Goal: Feedback & Contribution: Submit feedback/report problem

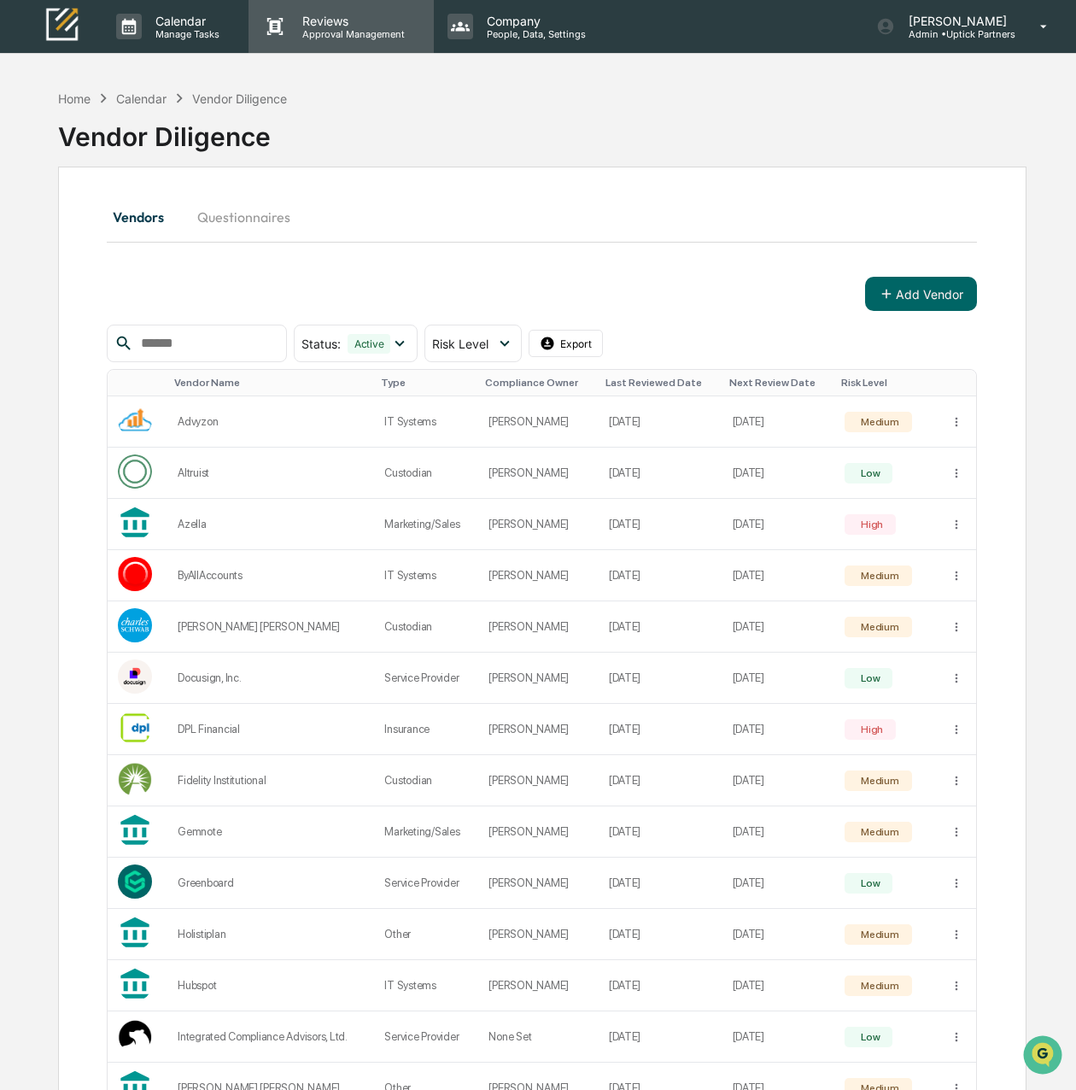
click at [352, 30] on p "Approval Management" at bounding box center [351, 34] width 125 height 12
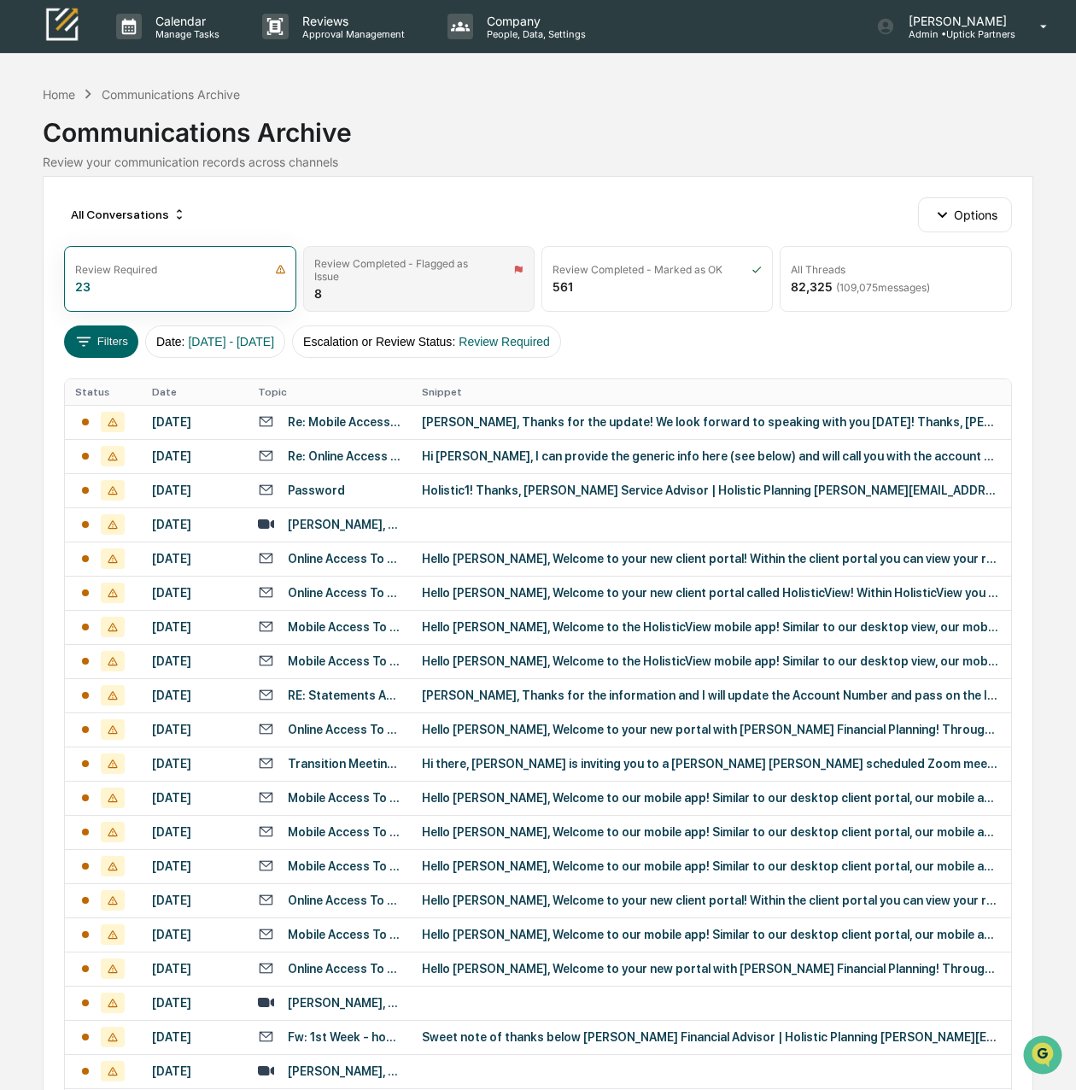
click at [457, 295] on div "Review Completed - Flagged as Issue 8" at bounding box center [418, 279] width 231 height 66
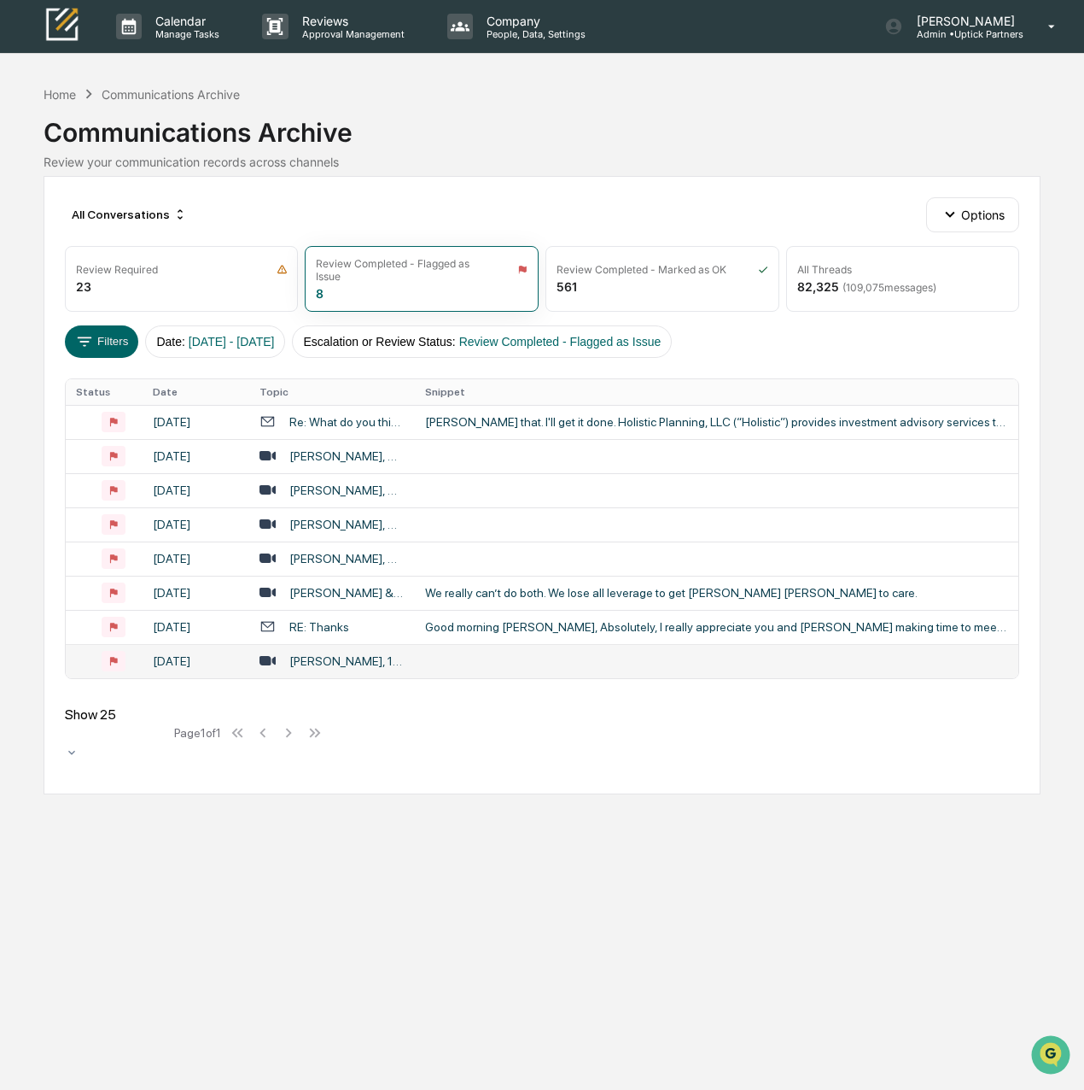
click at [383, 658] on div "[PERSON_NAME], 14095505210" at bounding box center [346, 661] width 114 height 14
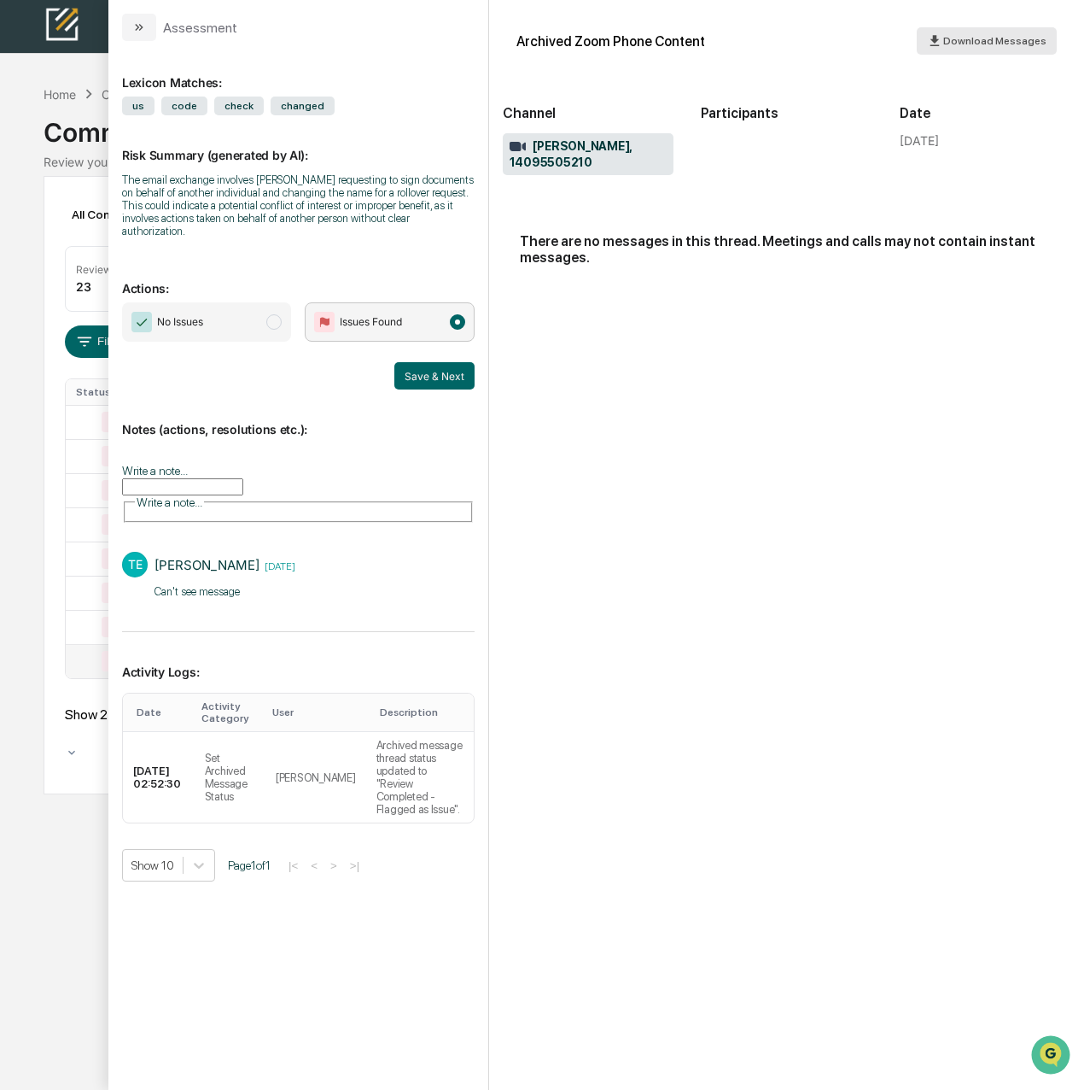
click at [944, 44] on icon "modal" at bounding box center [935, 41] width 16 height 16
click at [498, 690] on div "Archived Zoom Phone Content Download Messages Channel [PERSON_NAME], 1409550521…" at bounding box center [787, 545] width 596 height 1090
click at [135, 37] on button "modal" at bounding box center [139, 27] width 34 height 27
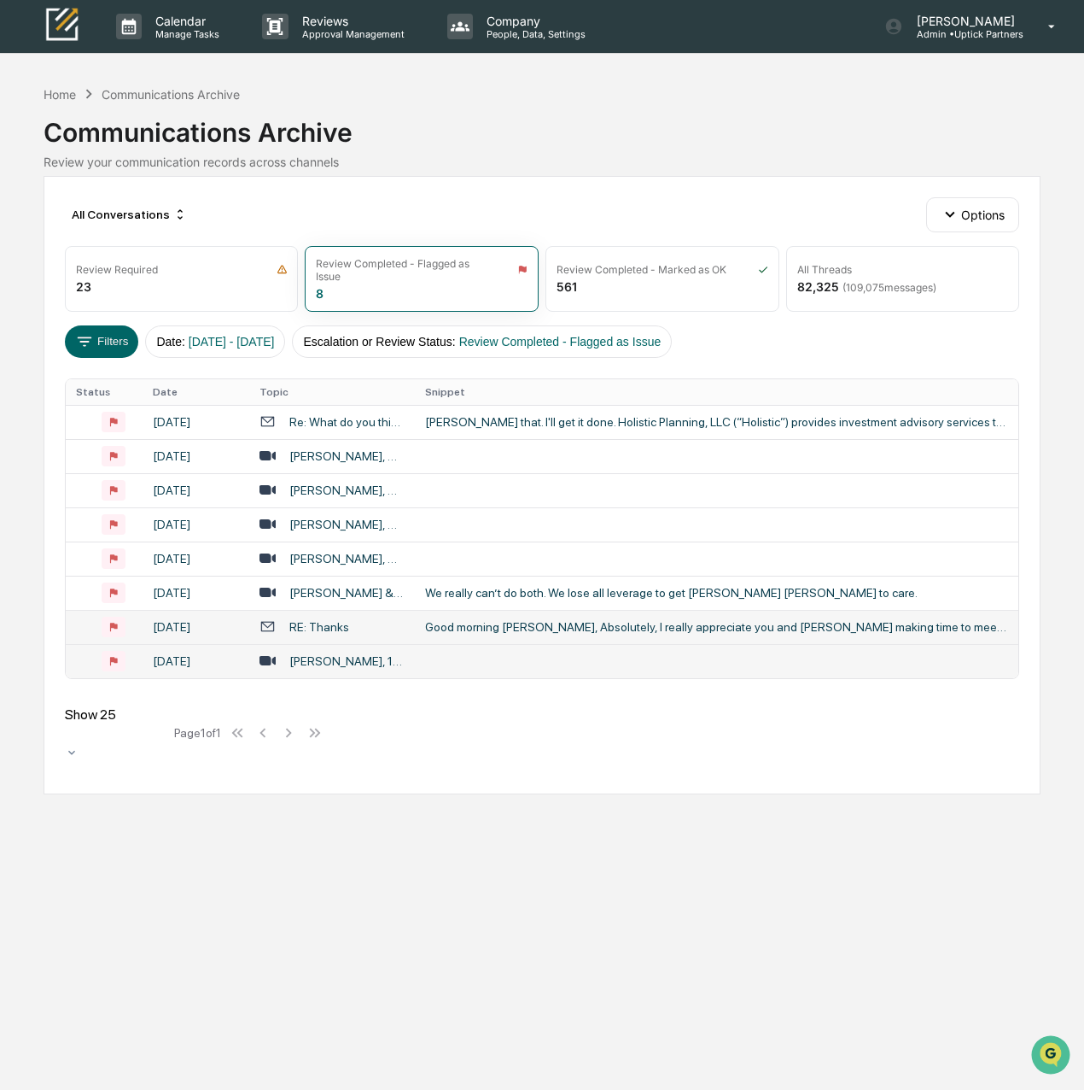
click at [492, 628] on div "Good morning [PERSON_NAME], Absolutely, I really appreciate you and [PERSON_NAM…" at bounding box center [716, 627] width 583 height 14
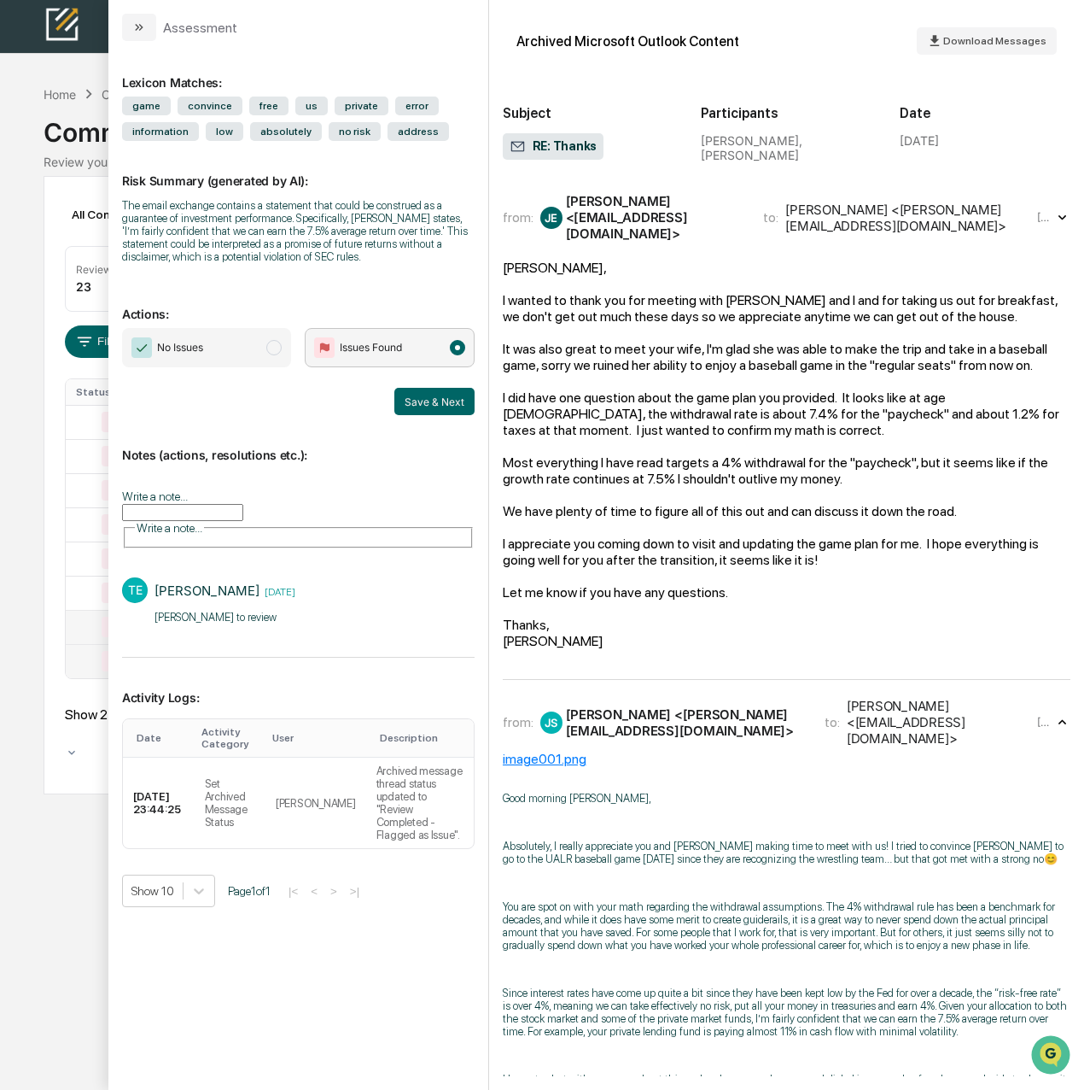
click at [142, 31] on icon "modal" at bounding box center [139, 27] width 14 height 14
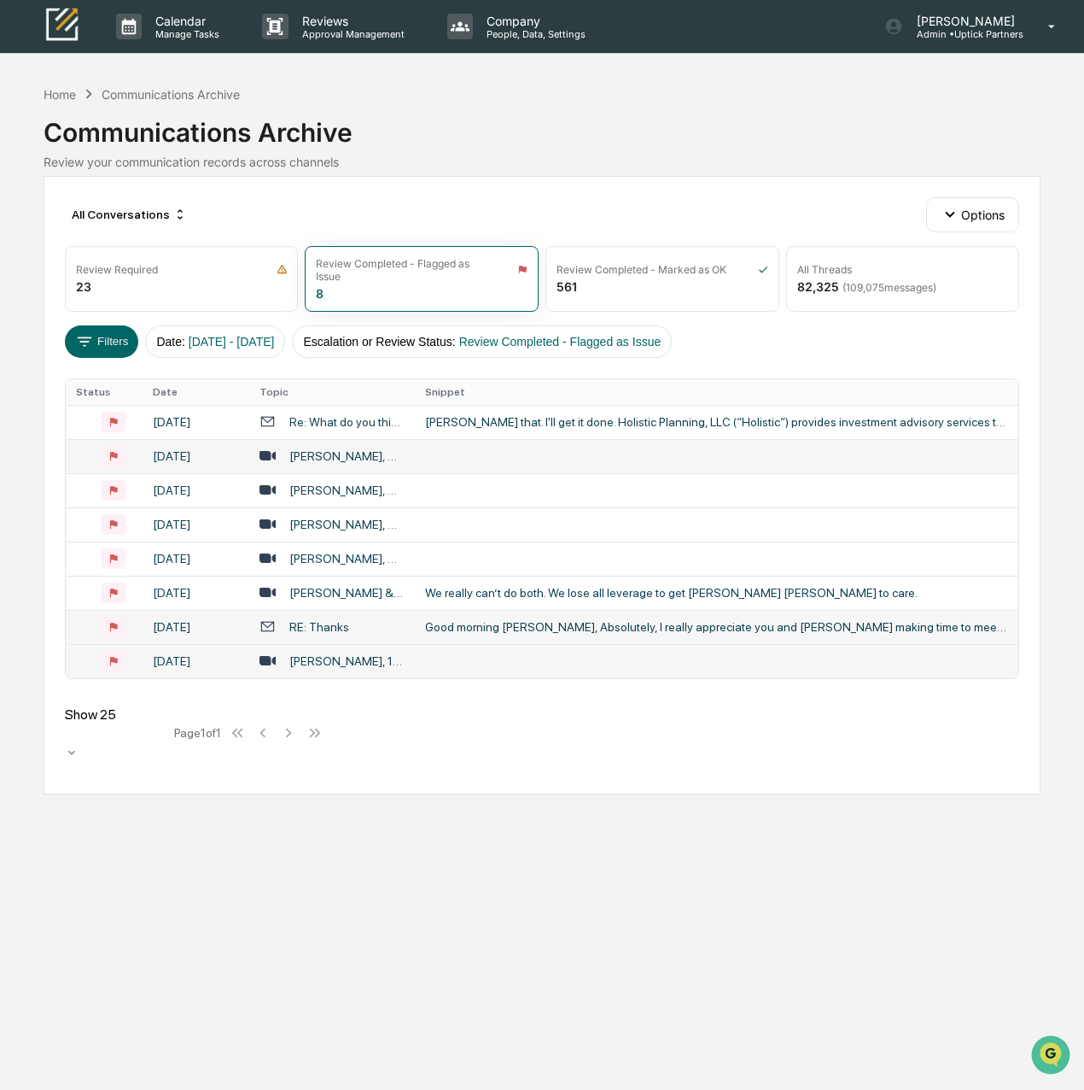
click at [333, 449] on div "[PERSON_NAME], CFP®, 12569621844" at bounding box center [346, 456] width 114 height 14
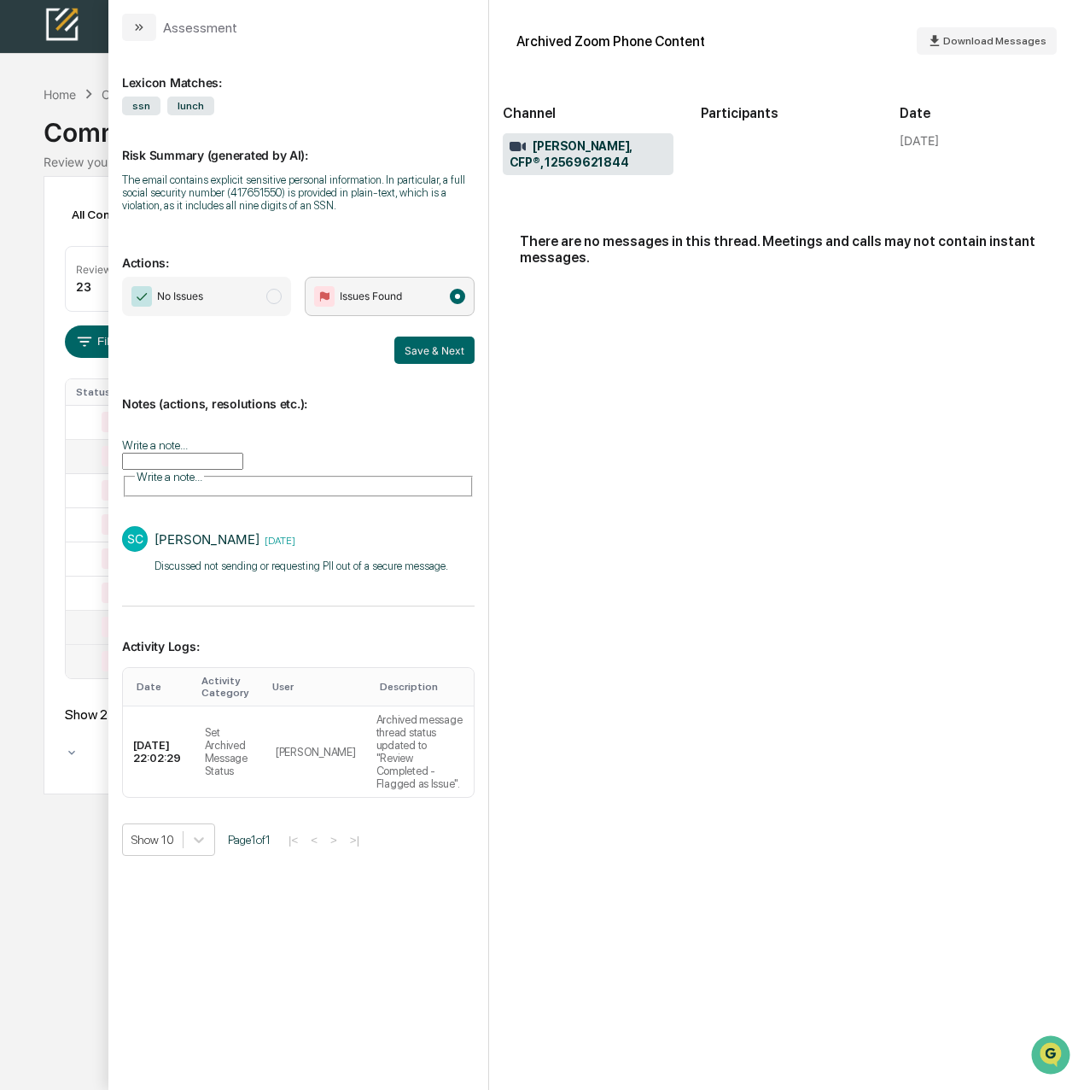
click at [435, 558] on p "​​Discussed not sending or requesting PII out of a secure message." at bounding box center [302, 566] width 294 height 17
click at [134, 25] on icon "modal" at bounding box center [139, 27] width 14 height 14
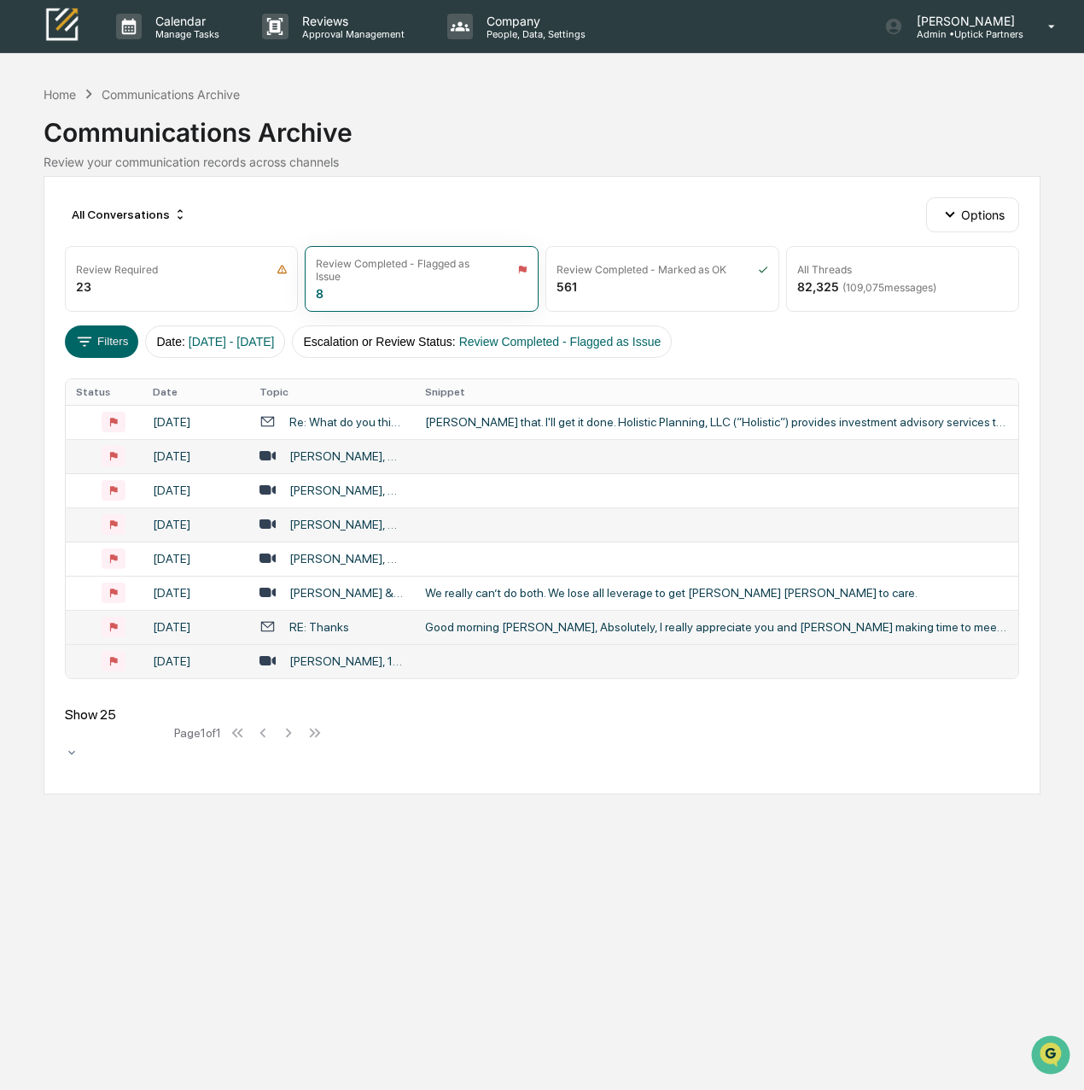
click at [415, 519] on td at bounding box center [717, 524] width 604 height 34
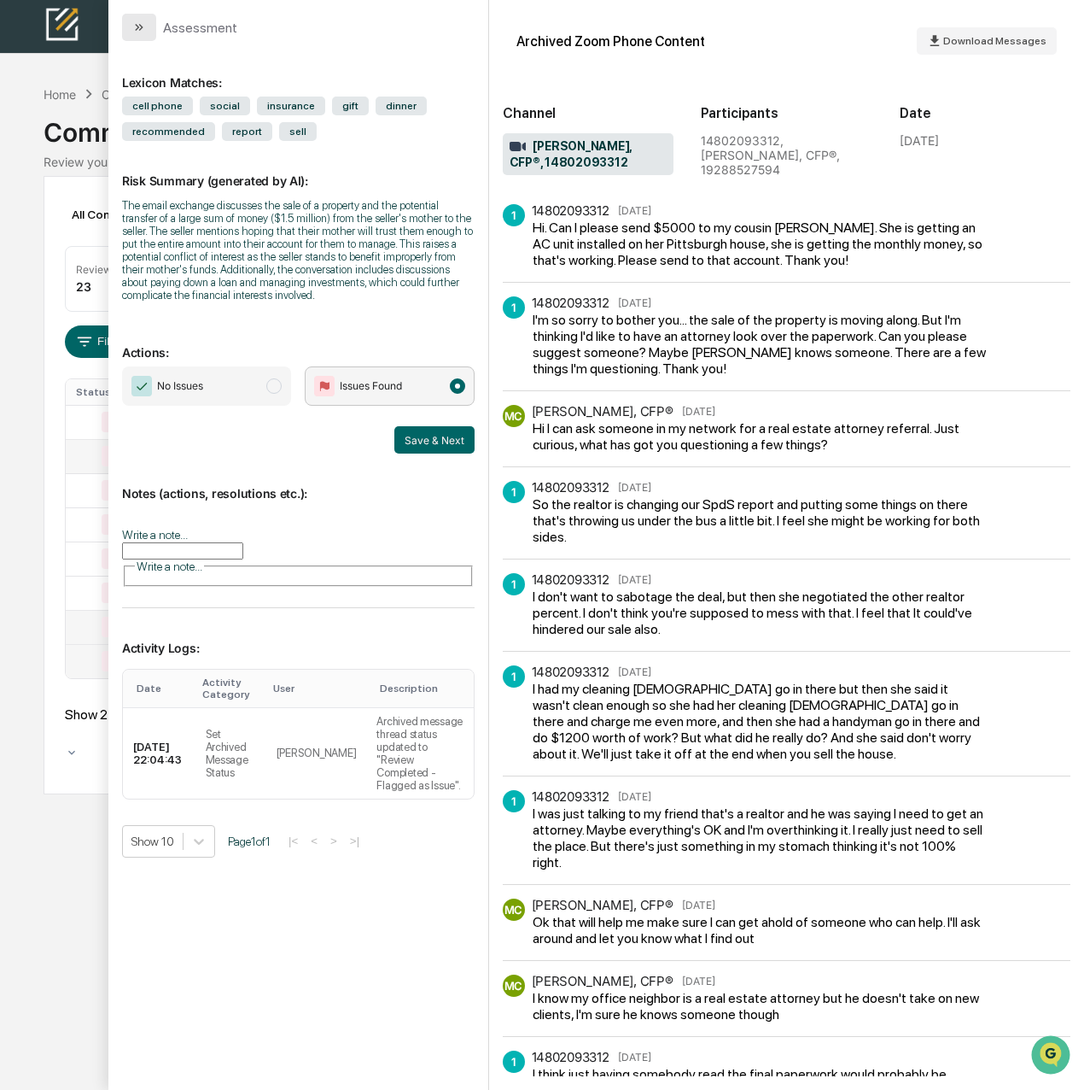
click at [135, 26] on icon "modal" at bounding box center [139, 27] width 14 height 14
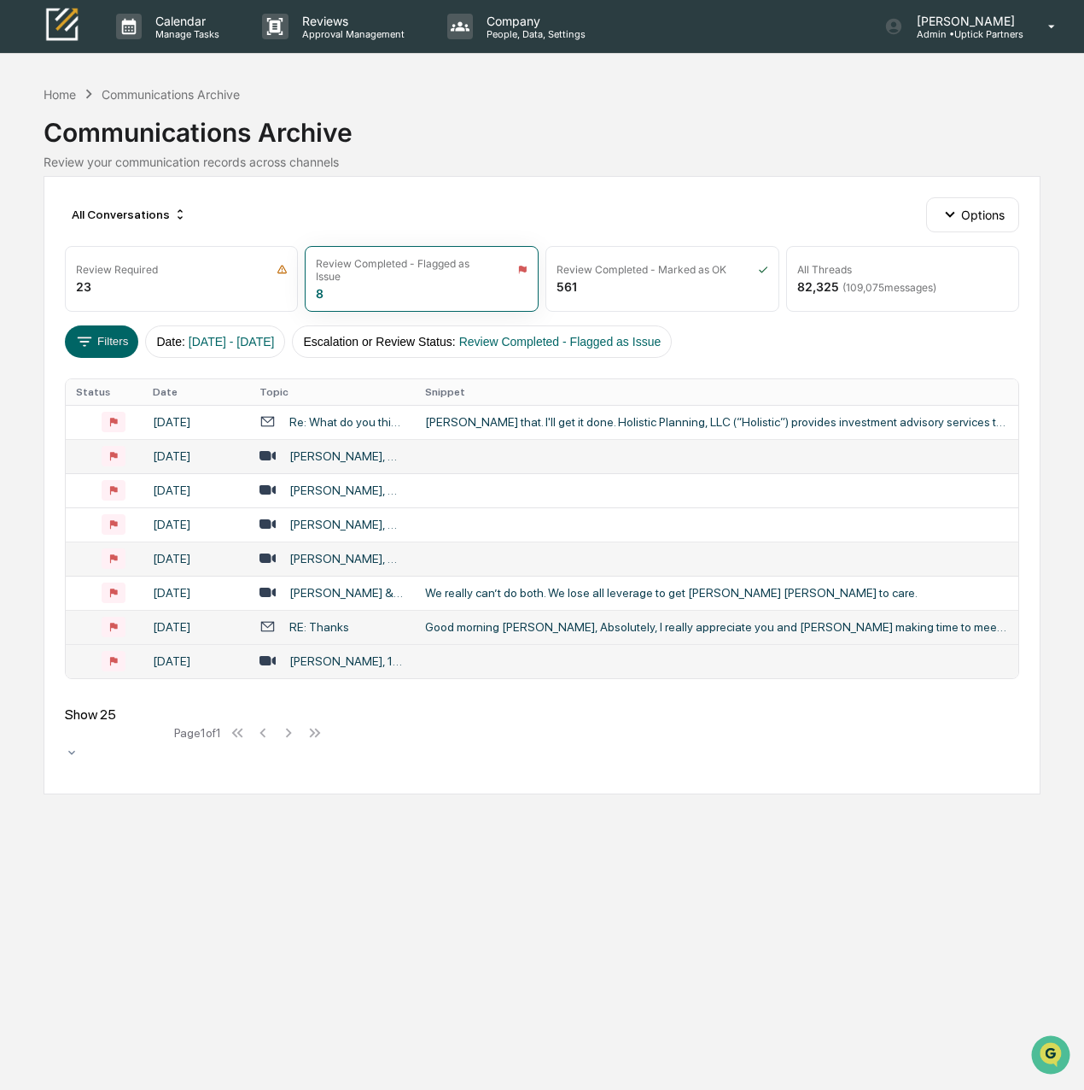
click at [348, 552] on div "[PERSON_NAME], CFP®, 12569621844" at bounding box center [346, 559] width 114 height 14
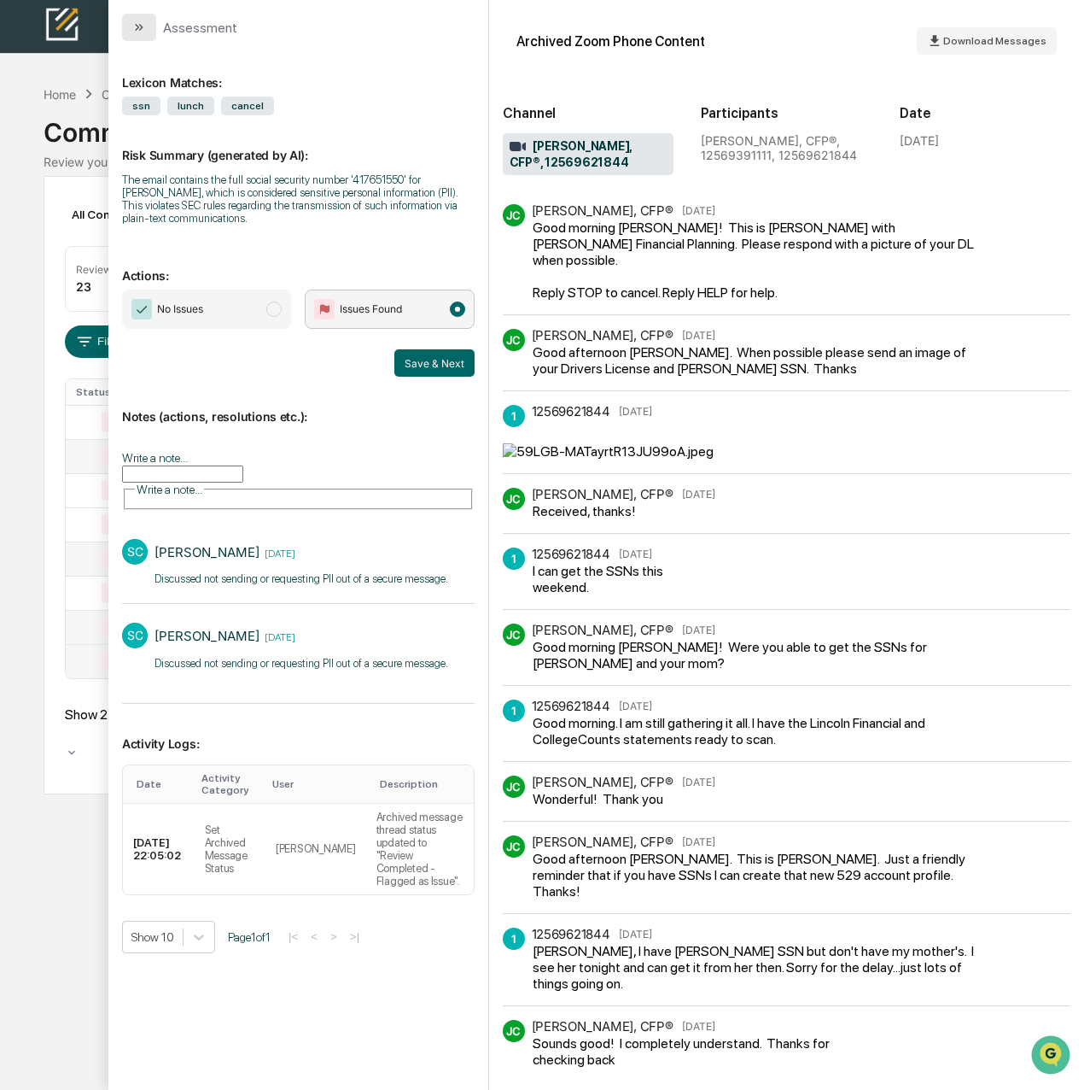
click at [142, 35] on button "modal" at bounding box center [139, 27] width 34 height 27
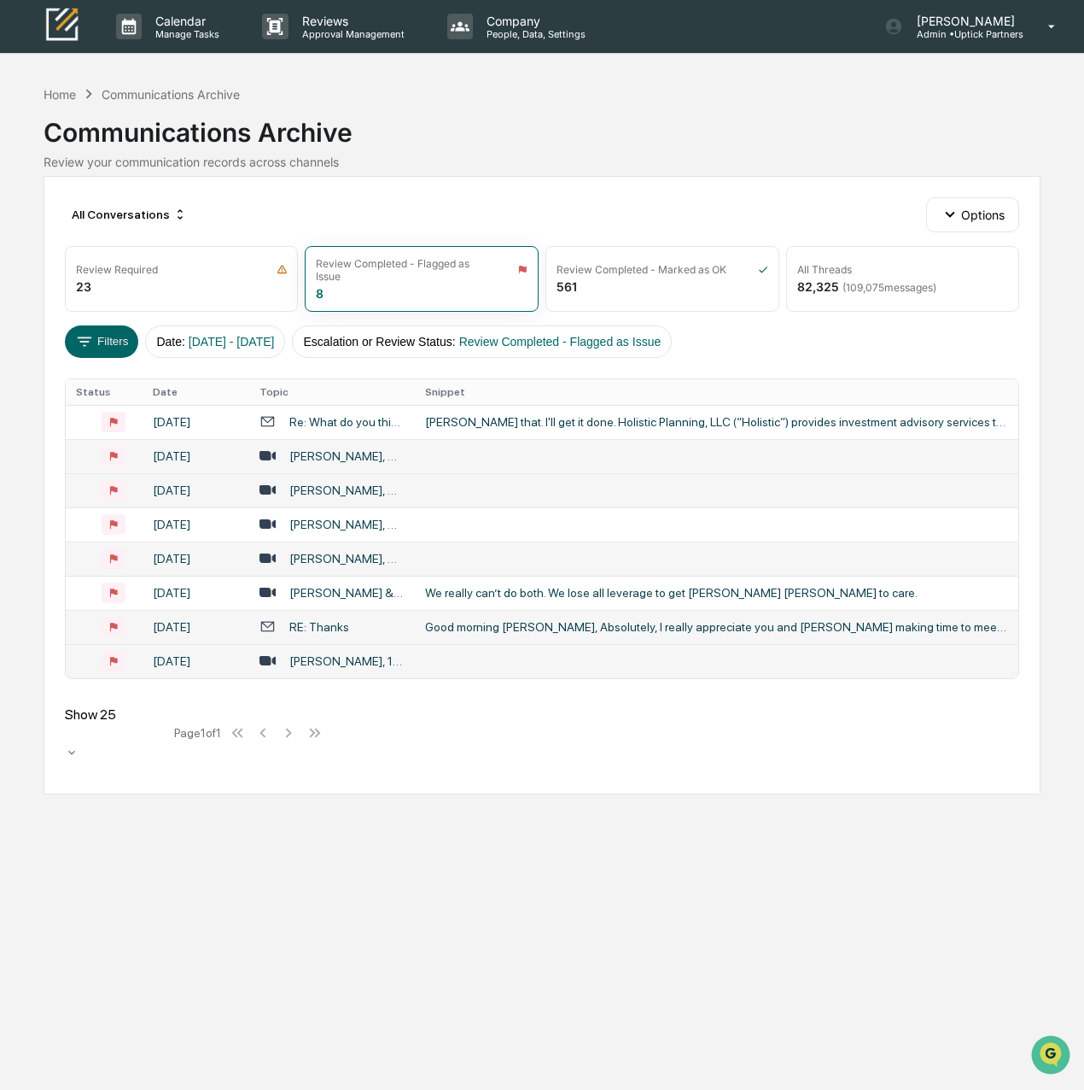
click at [316, 490] on div "[PERSON_NAME], CFP®, 12569621844" at bounding box center [346, 490] width 114 height 14
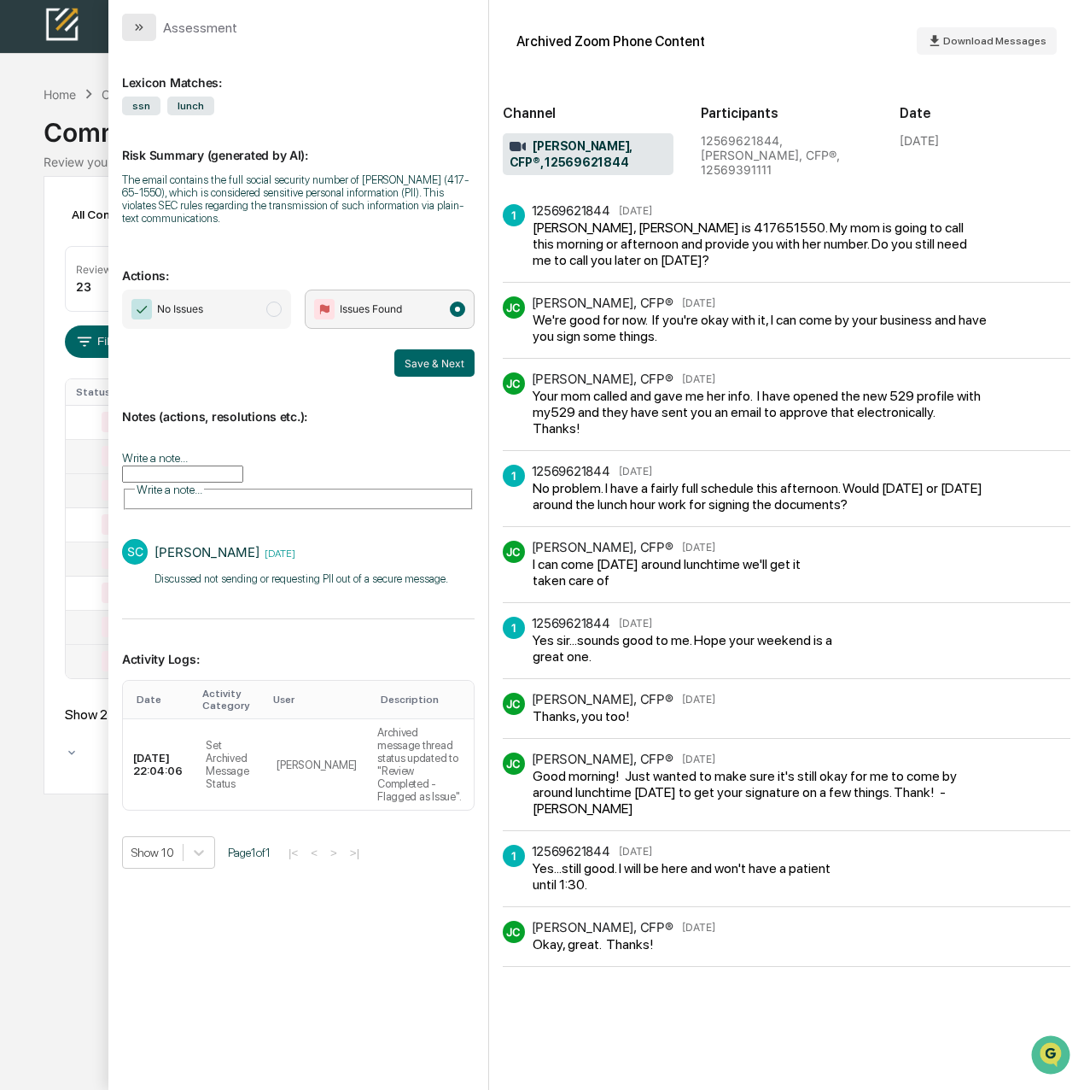
click at [152, 31] on button "modal" at bounding box center [139, 27] width 34 height 27
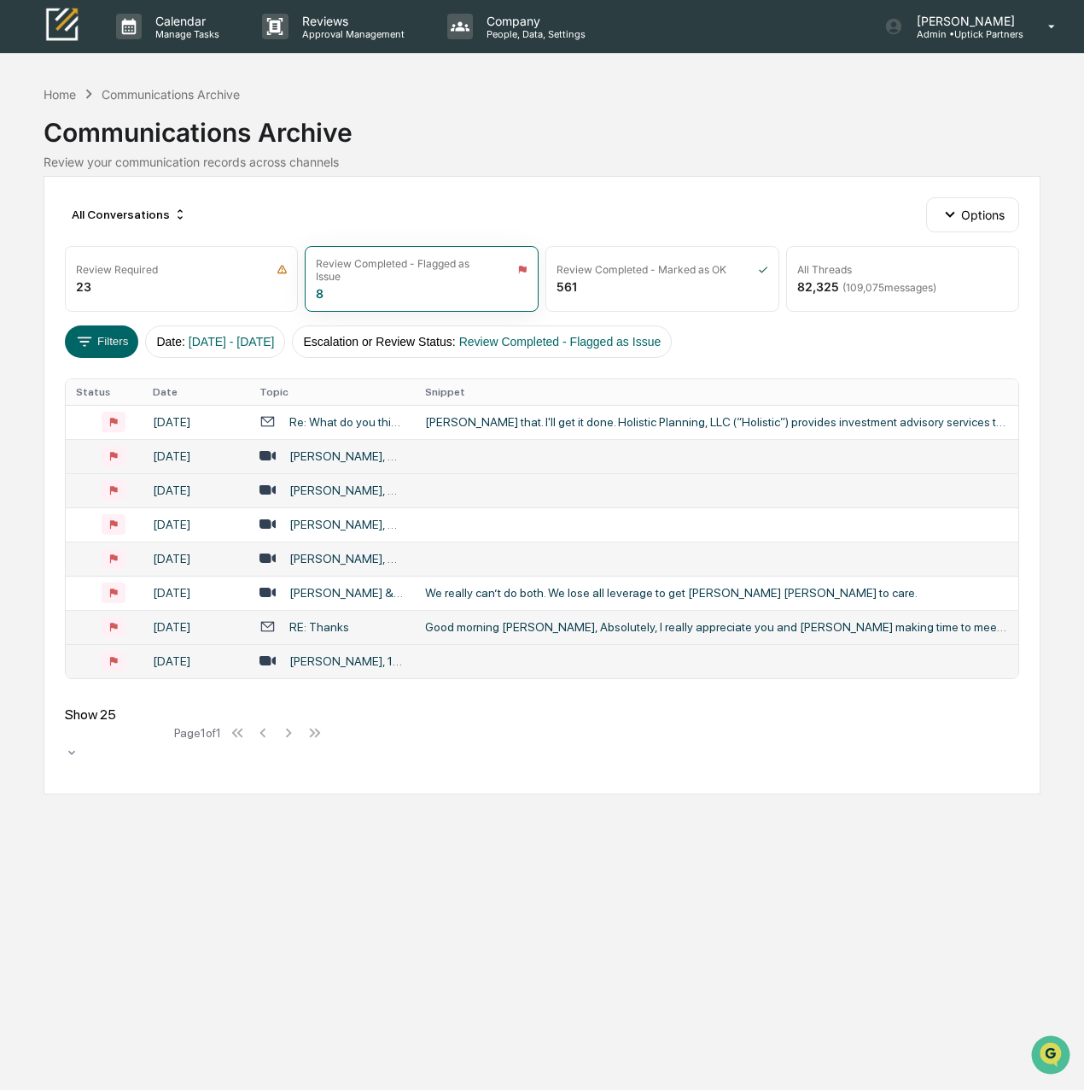
drag, startPoint x: 398, startPoint y: 858, endPoint x: 399, endPoint y: 749, distance: 109.3
click at [398, 858] on div "Calendar Manage Tasks Reviews Approval Management Company People, Data, Setting…" at bounding box center [542, 545] width 1084 height 1090
click at [350, 459] on div "[PERSON_NAME], CFP®, 12569621844" at bounding box center [346, 456] width 114 height 14
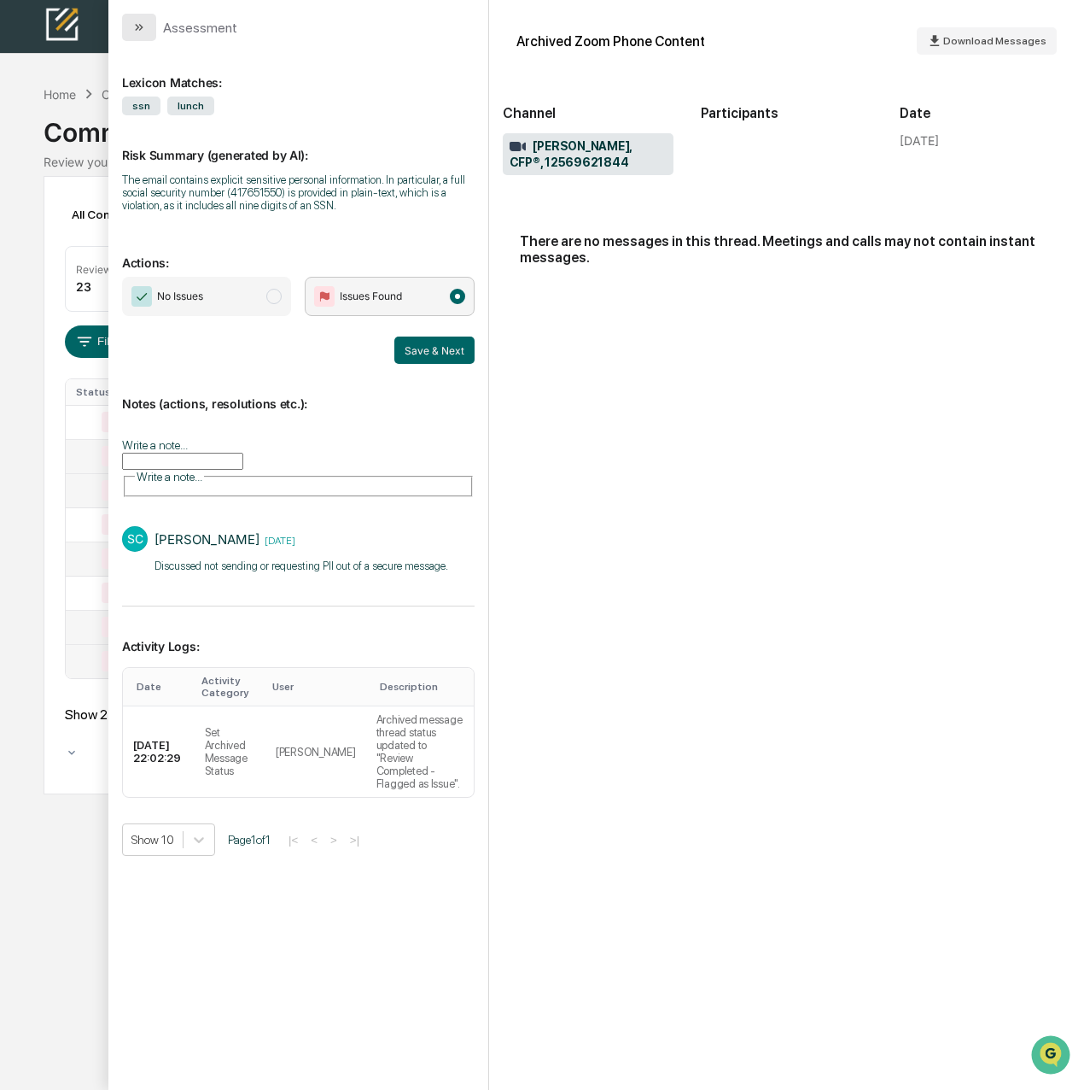
click at [144, 26] on icon "modal" at bounding box center [139, 27] width 14 height 14
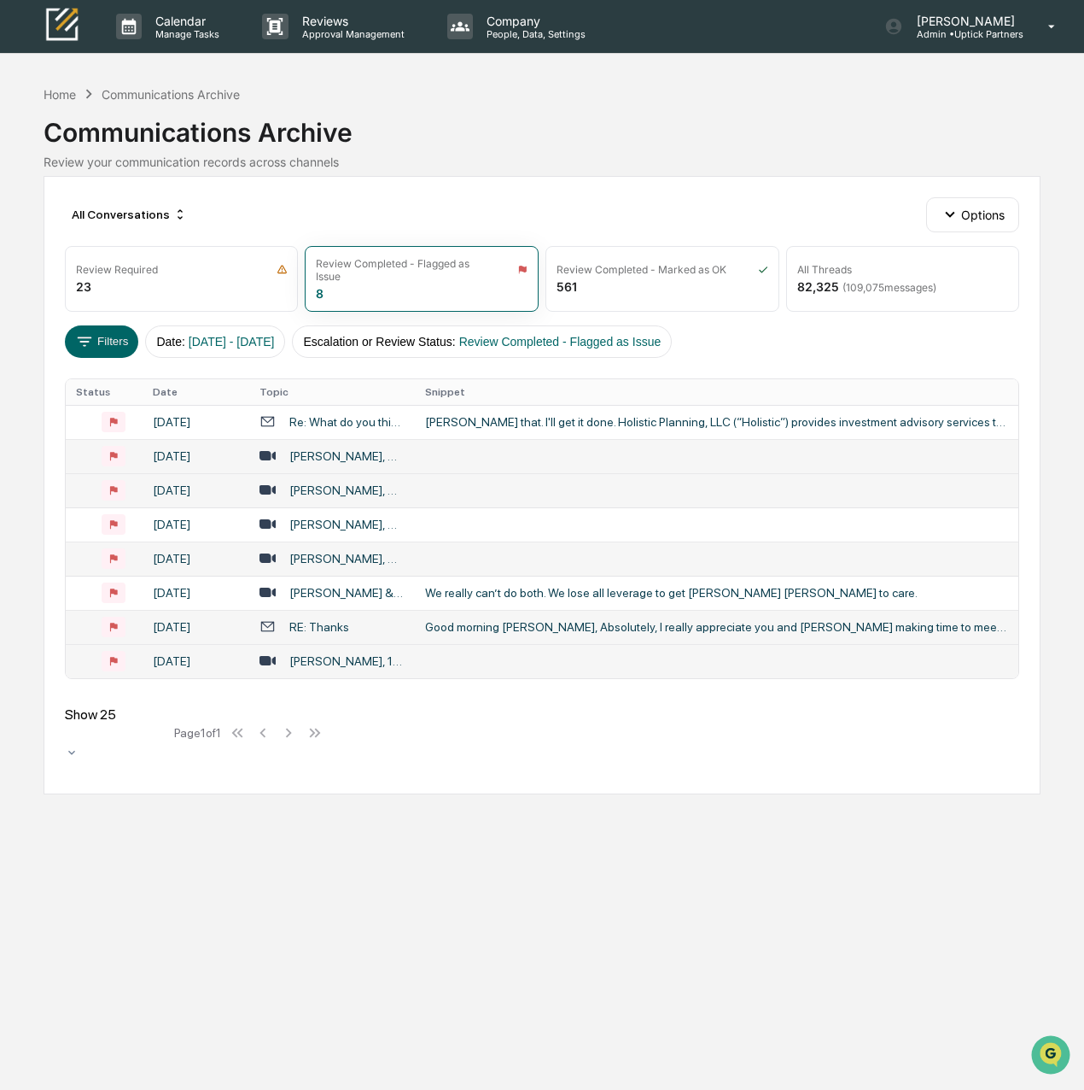
click at [351, 454] on div "[PERSON_NAME], CFP®, 12569621844" at bounding box center [346, 456] width 114 height 14
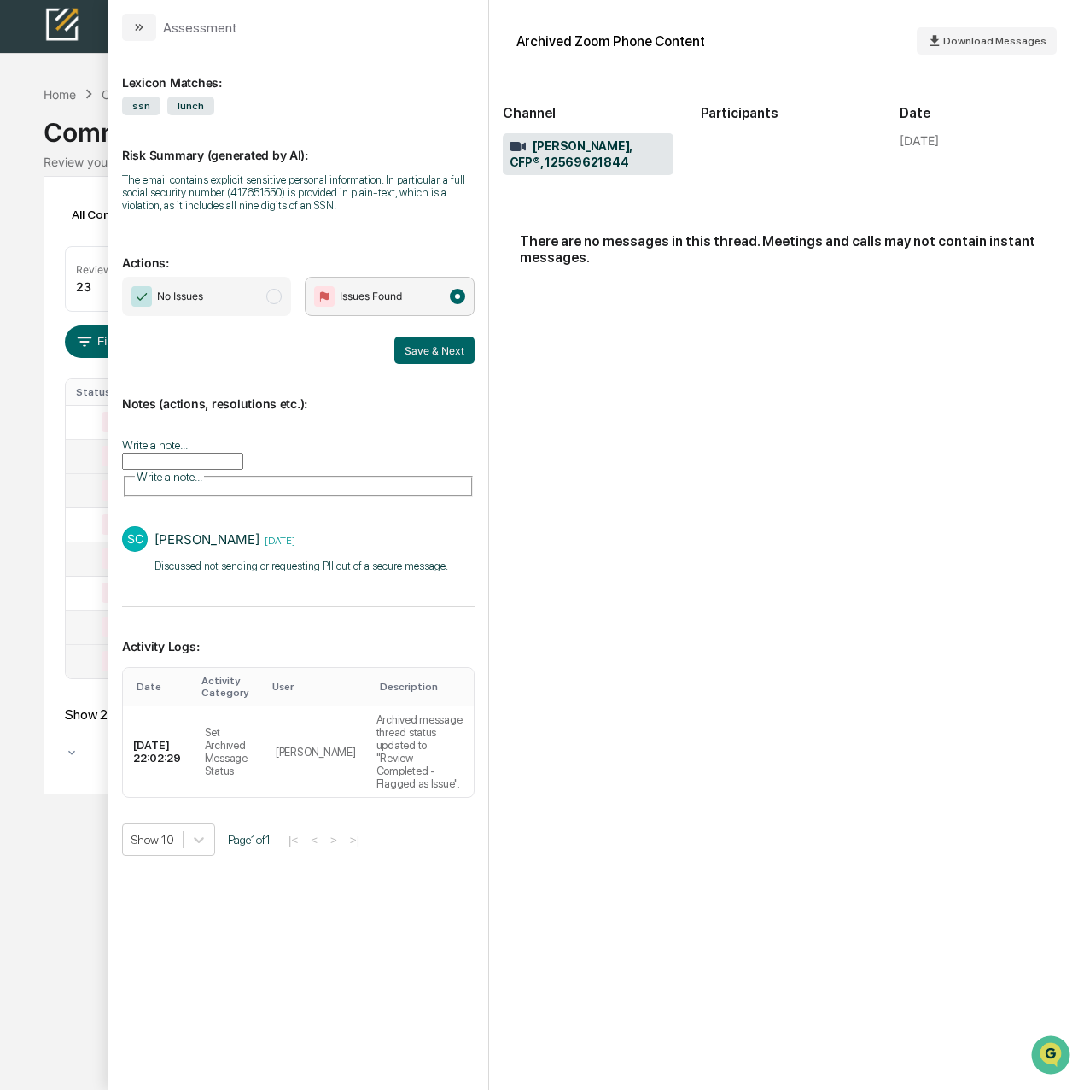
click at [243, 460] on input "Write a note..." at bounding box center [182, 461] width 121 height 17
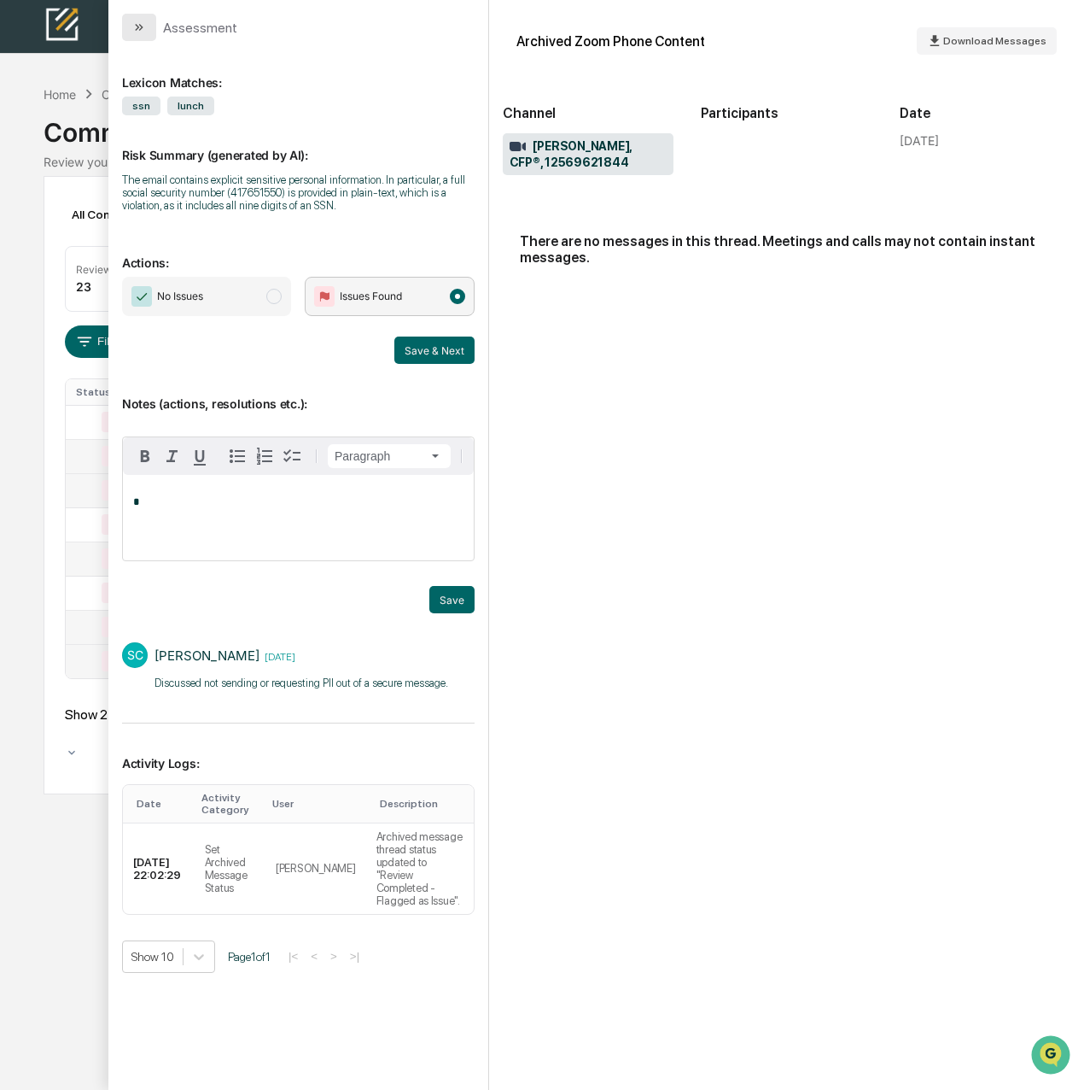
click at [131, 23] on button "modal" at bounding box center [139, 27] width 34 height 27
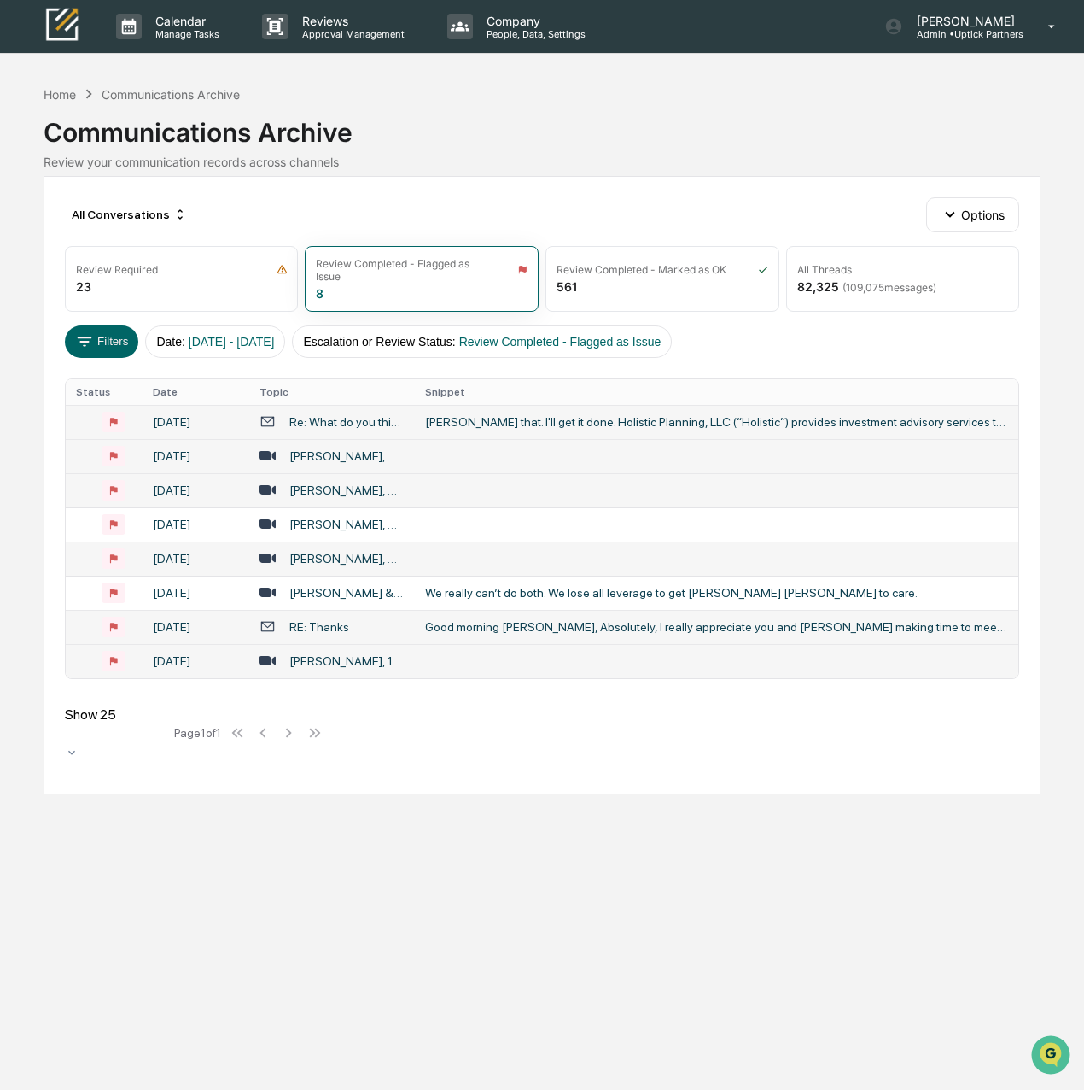
click at [353, 419] on div "Re: What do you think about this idea" at bounding box center [346, 422] width 114 height 14
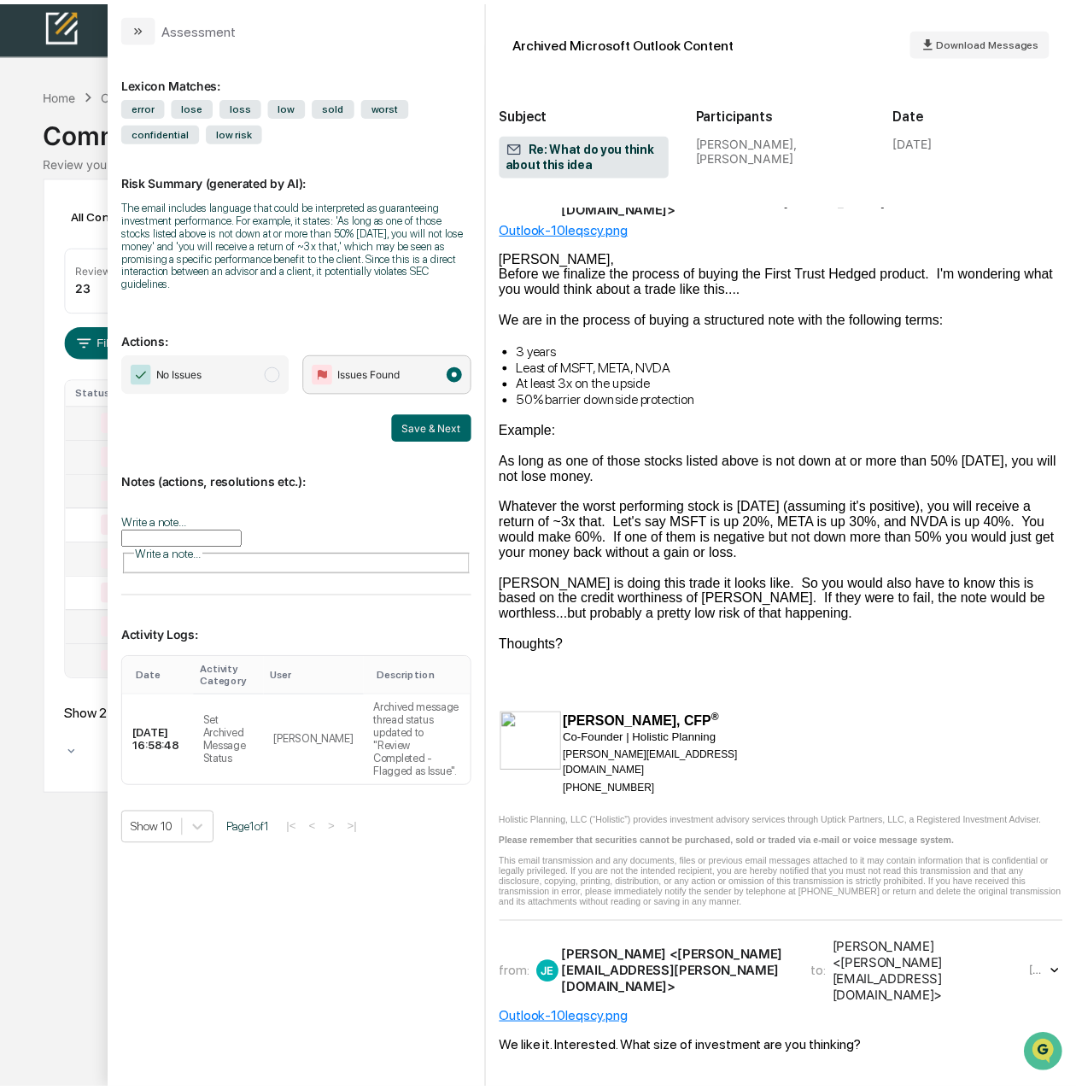
scroll to position [85, 0]
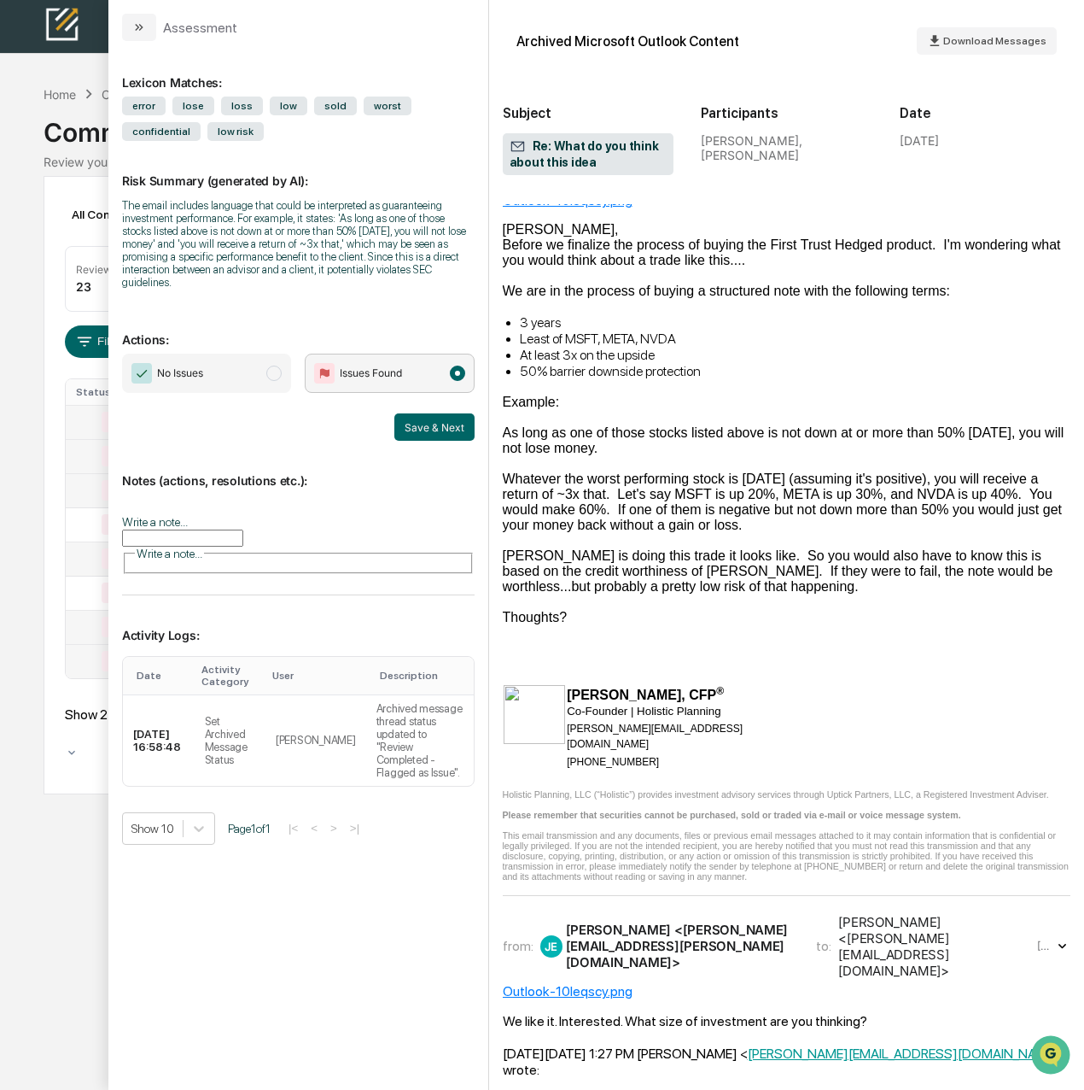
click at [132, 21] on icon "modal" at bounding box center [139, 27] width 14 height 14
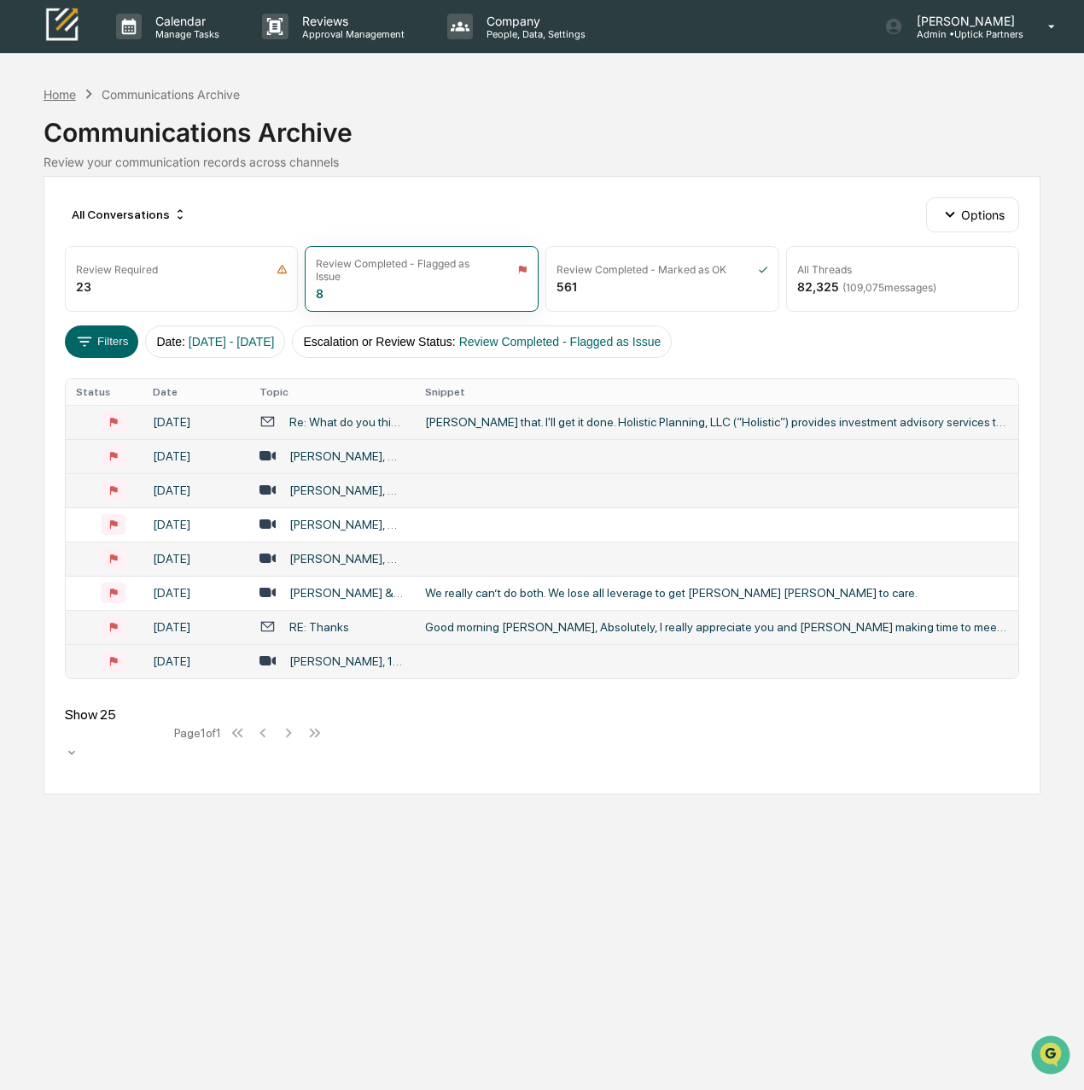
click at [60, 90] on div "Home" at bounding box center [60, 94] width 32 height 15
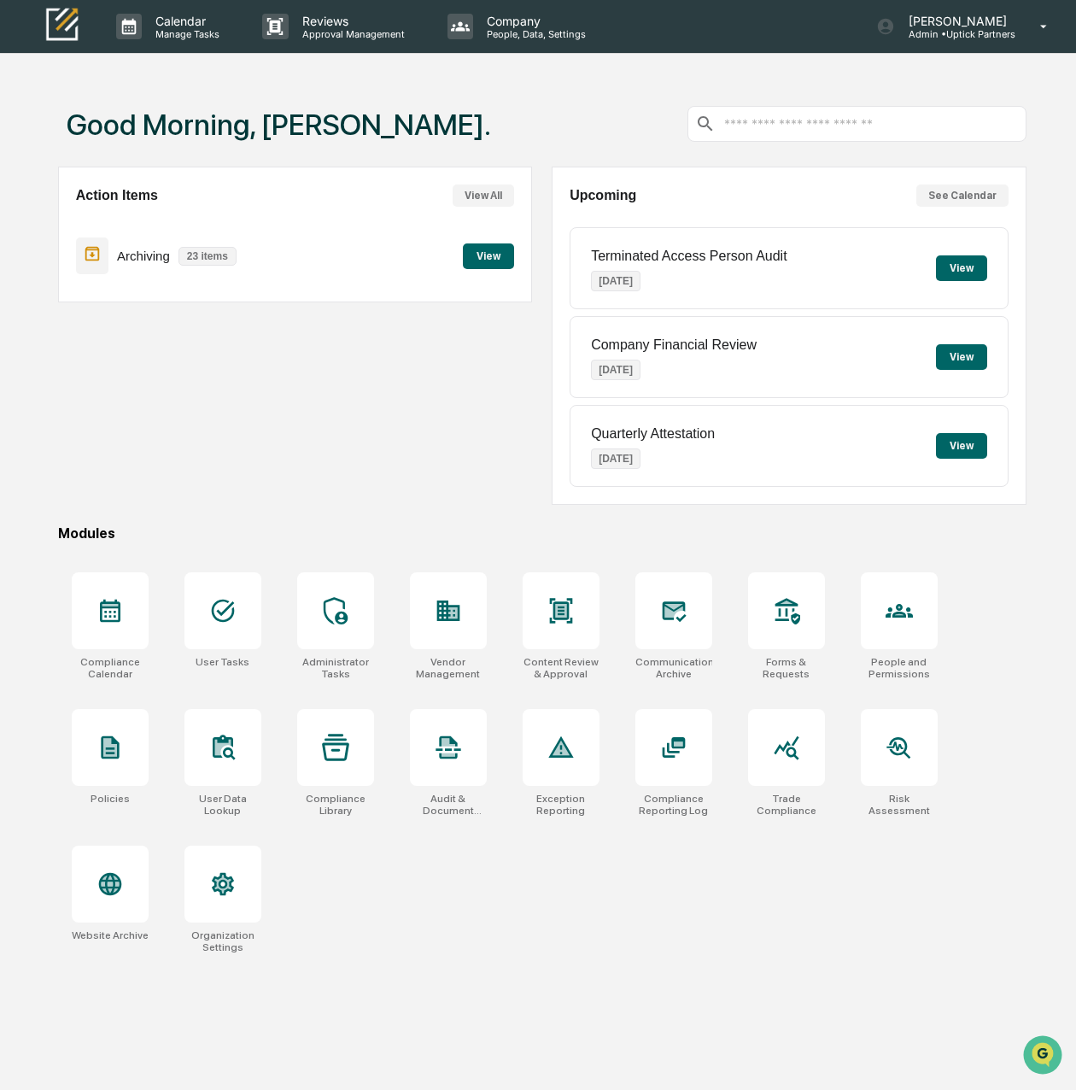
click at [478, 254] on button "View" at bounding box center [488, 256] width 51 height 26
click at [457, 746] on icon at bounding box center [447, 747] width 25 height 23
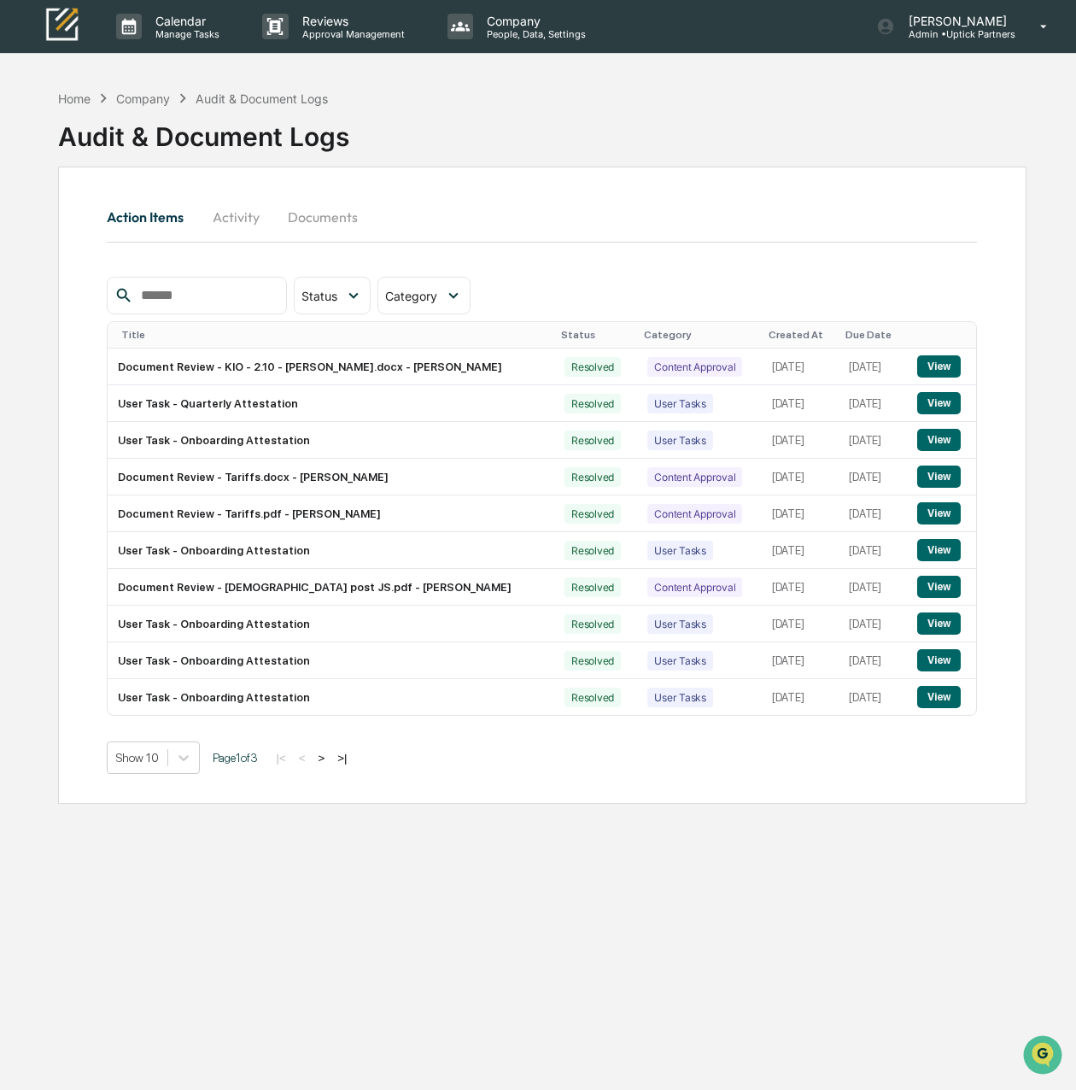
click at [229, 214] on button "Activity" at bounding box center [235, 216] width 77 height 41
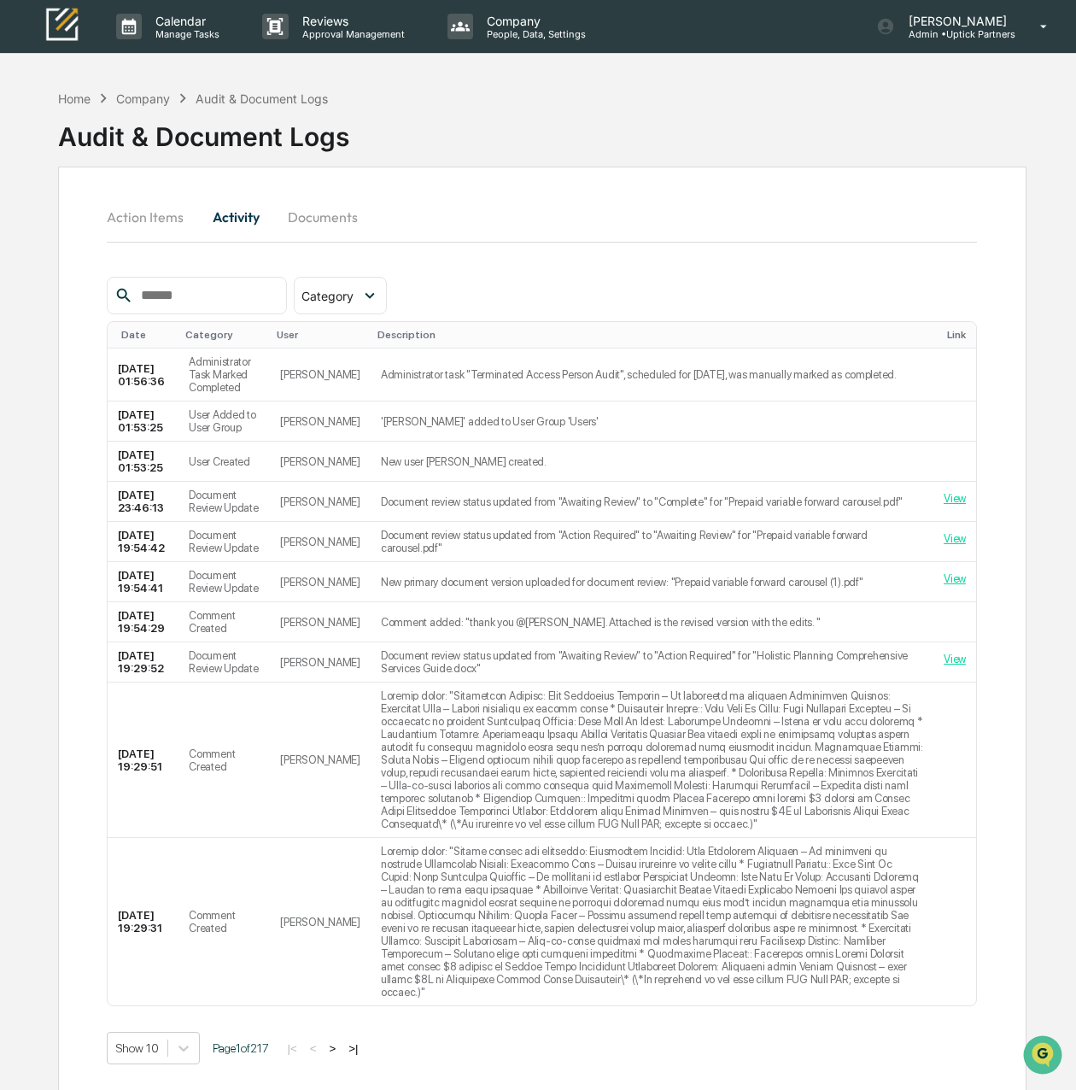
click at [124, 219] on button "Action Items" at bounding box center [152, 216] width 91 height 41
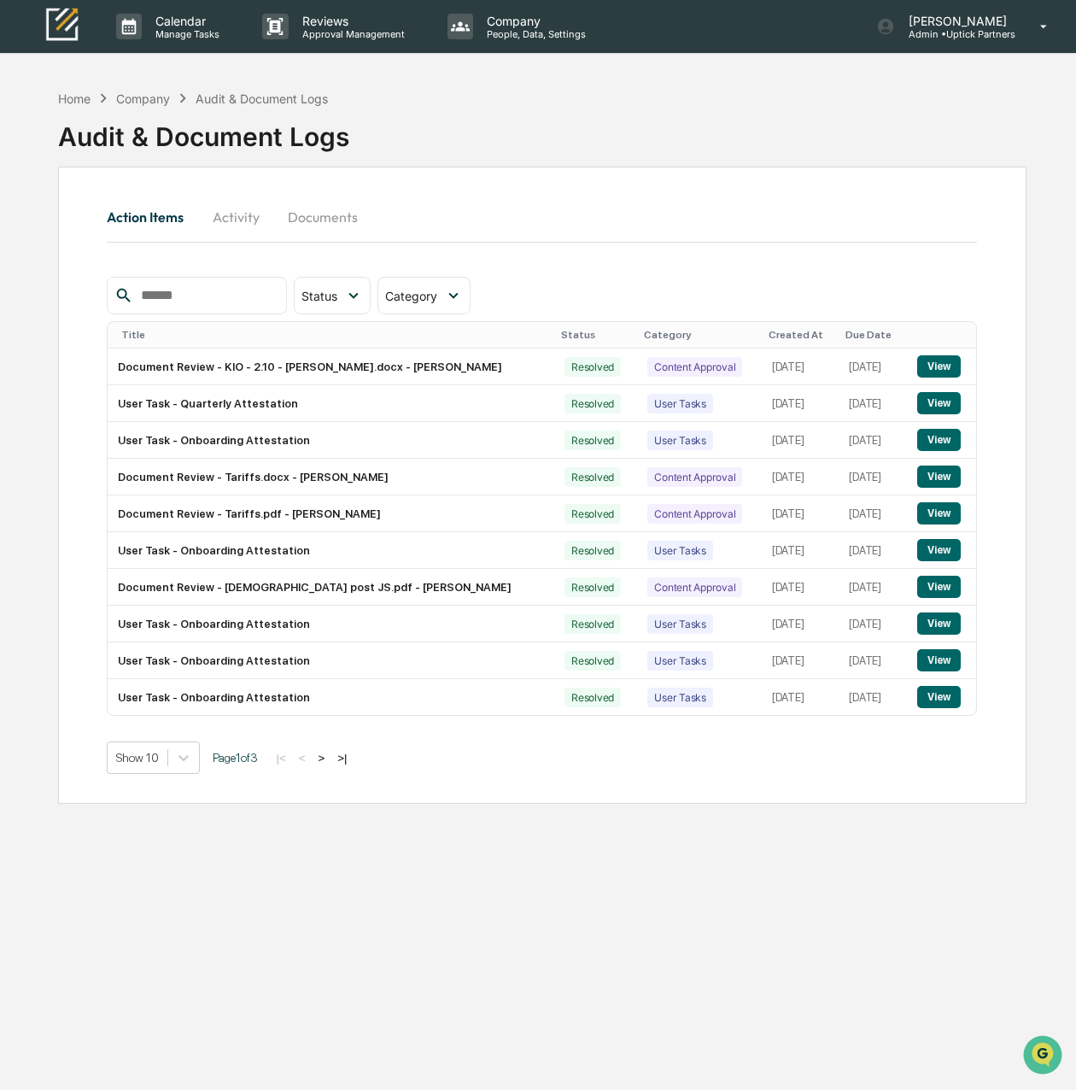
click at [73, 21] on img at bounding box center [61, 26] width 41 height 40
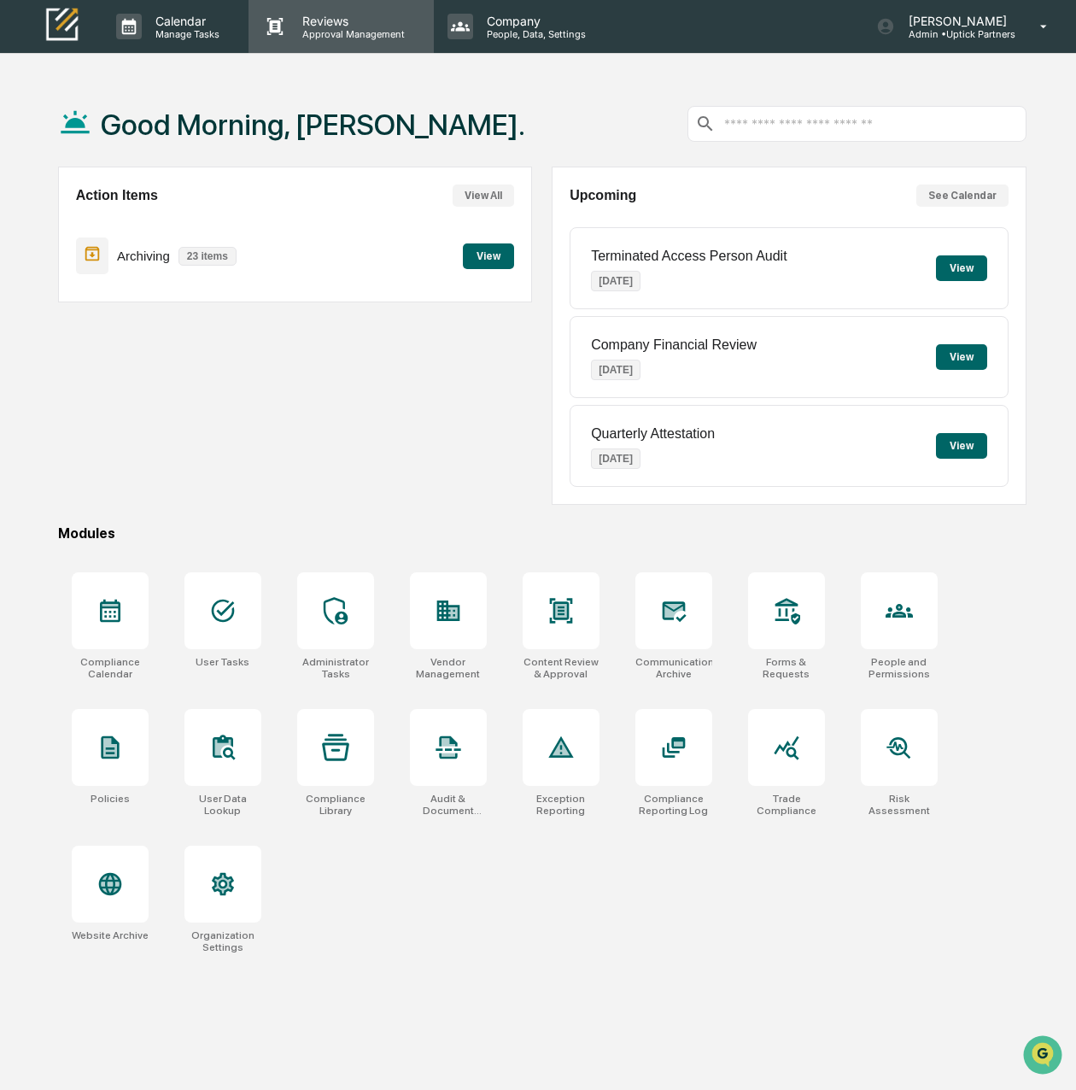
click at [289, 25] on p "Reviews" at bounding box center [351, 21] width 125 height 15
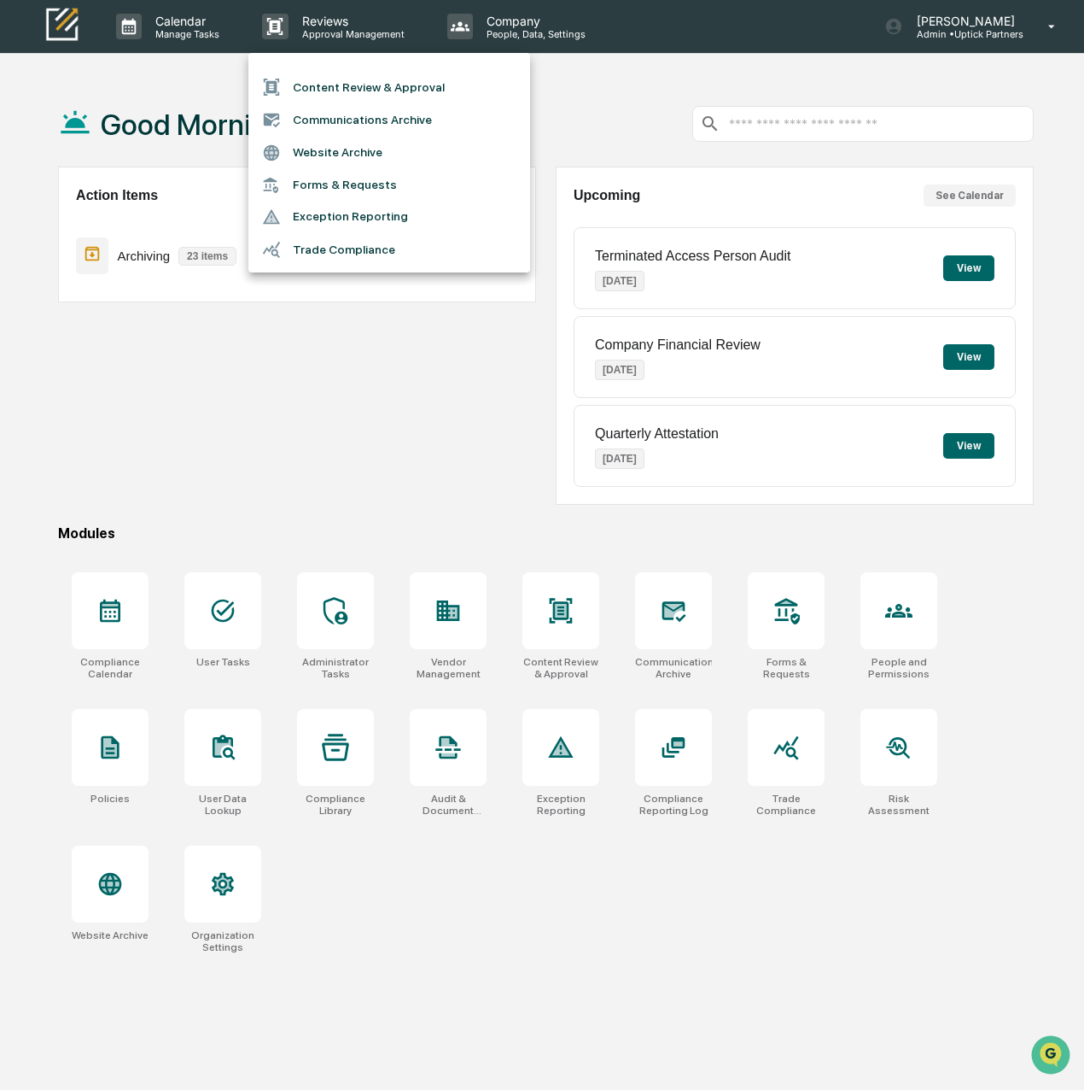
click at [517, 32] on div at bounding box center [542, 545] width 1084 height 1090
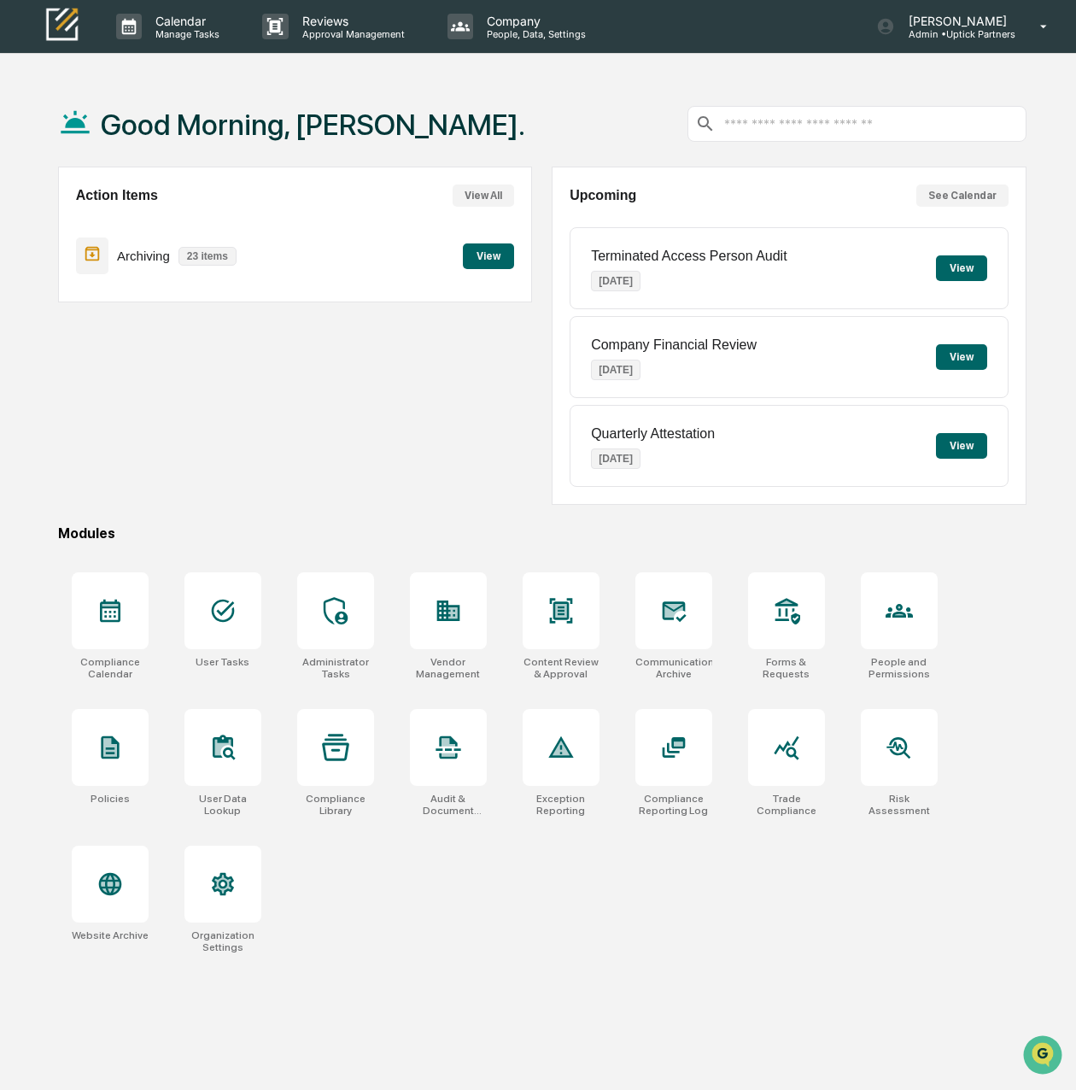
click at [517, 32] on p "People, Data, Settings" at bounding box center [533, 34] width 121 height 12
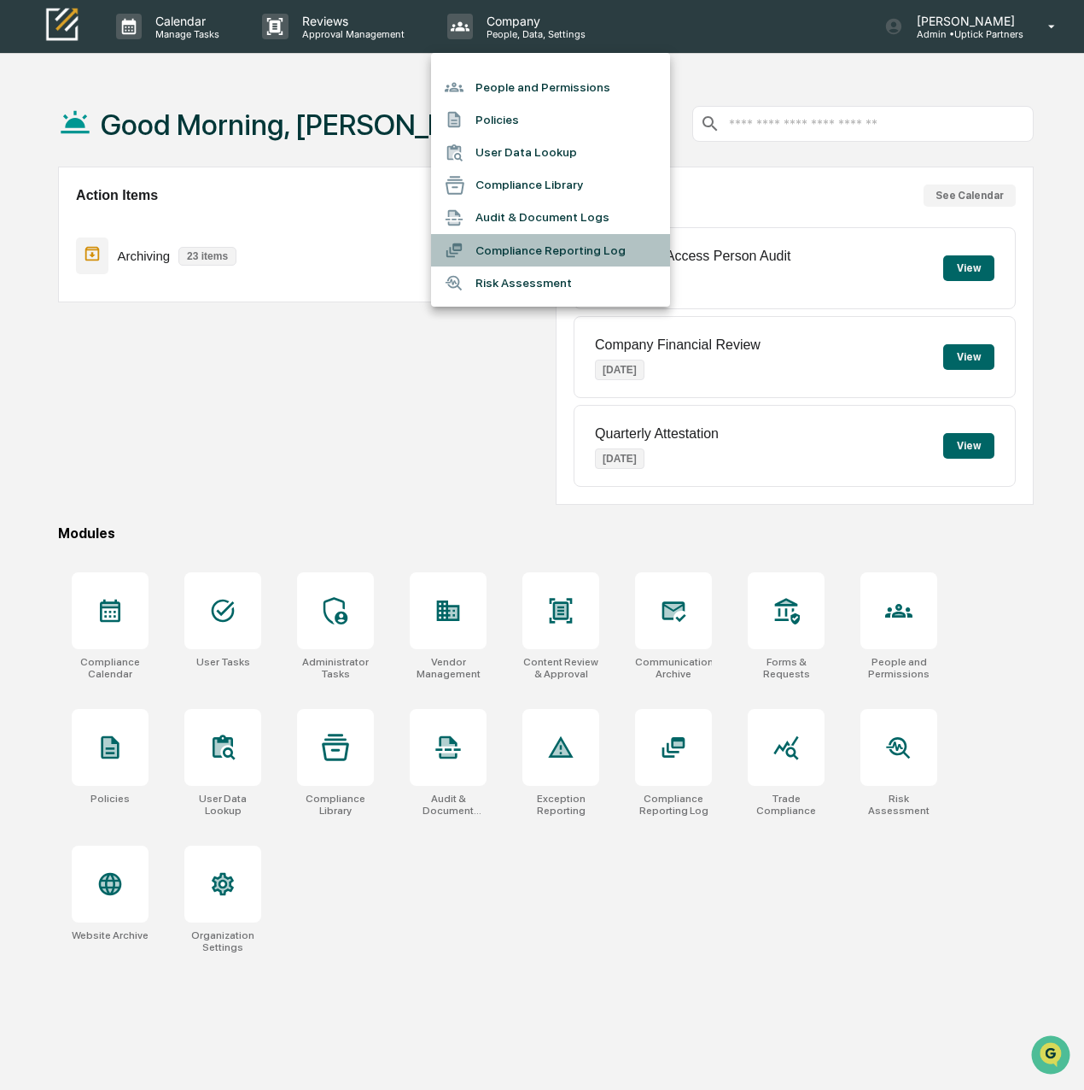
click at [500, 250] on li "Compliance Reporting Log" at bounding box center [550, 250] width 239 height 32
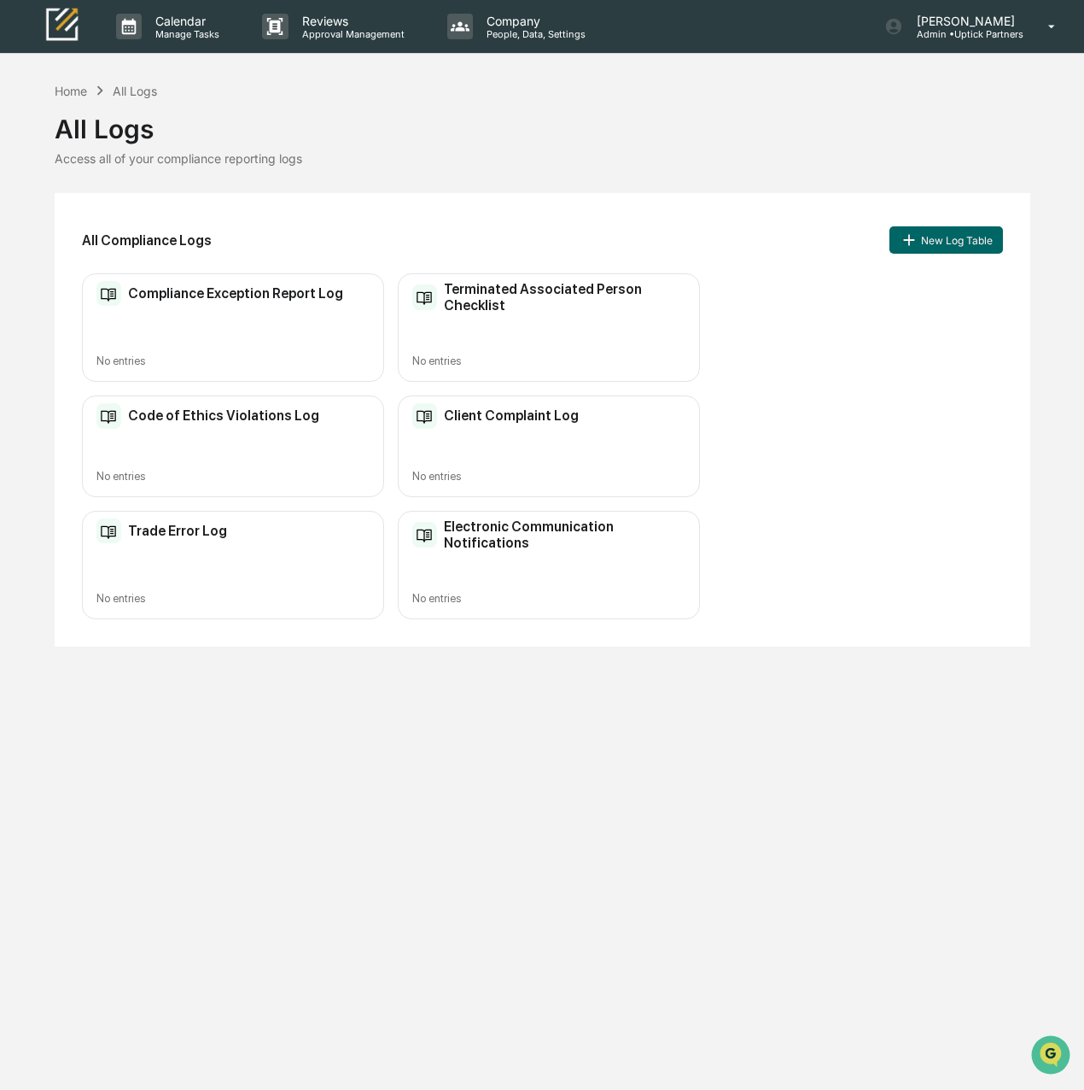
click at [547, 570] on div "Electronic Communication Notifications No entries" at bounding box center [549, 565] width 302 height 108
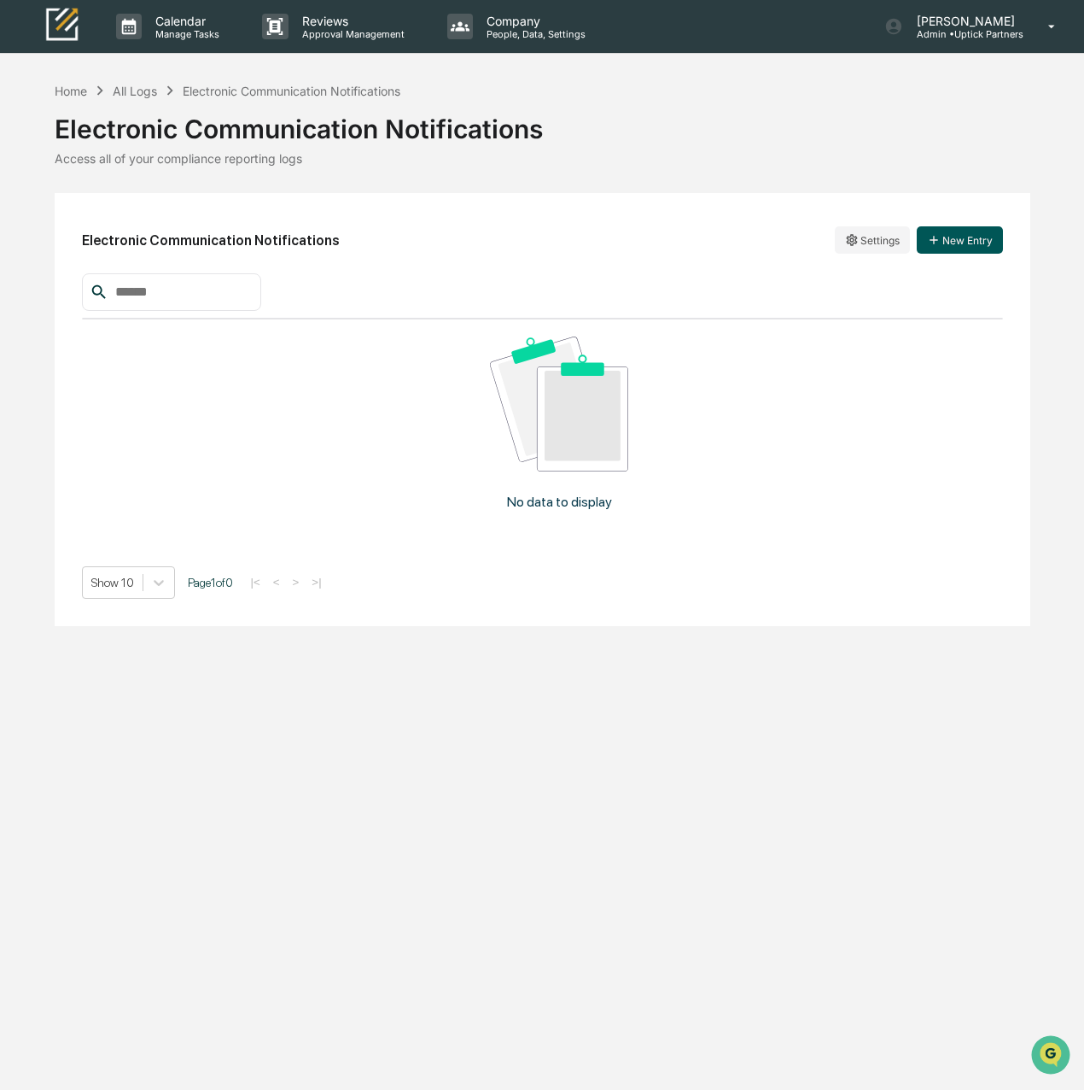
click at [973, 240] on button "New Entry" at bounding box center [960, 239] width 86 height 27
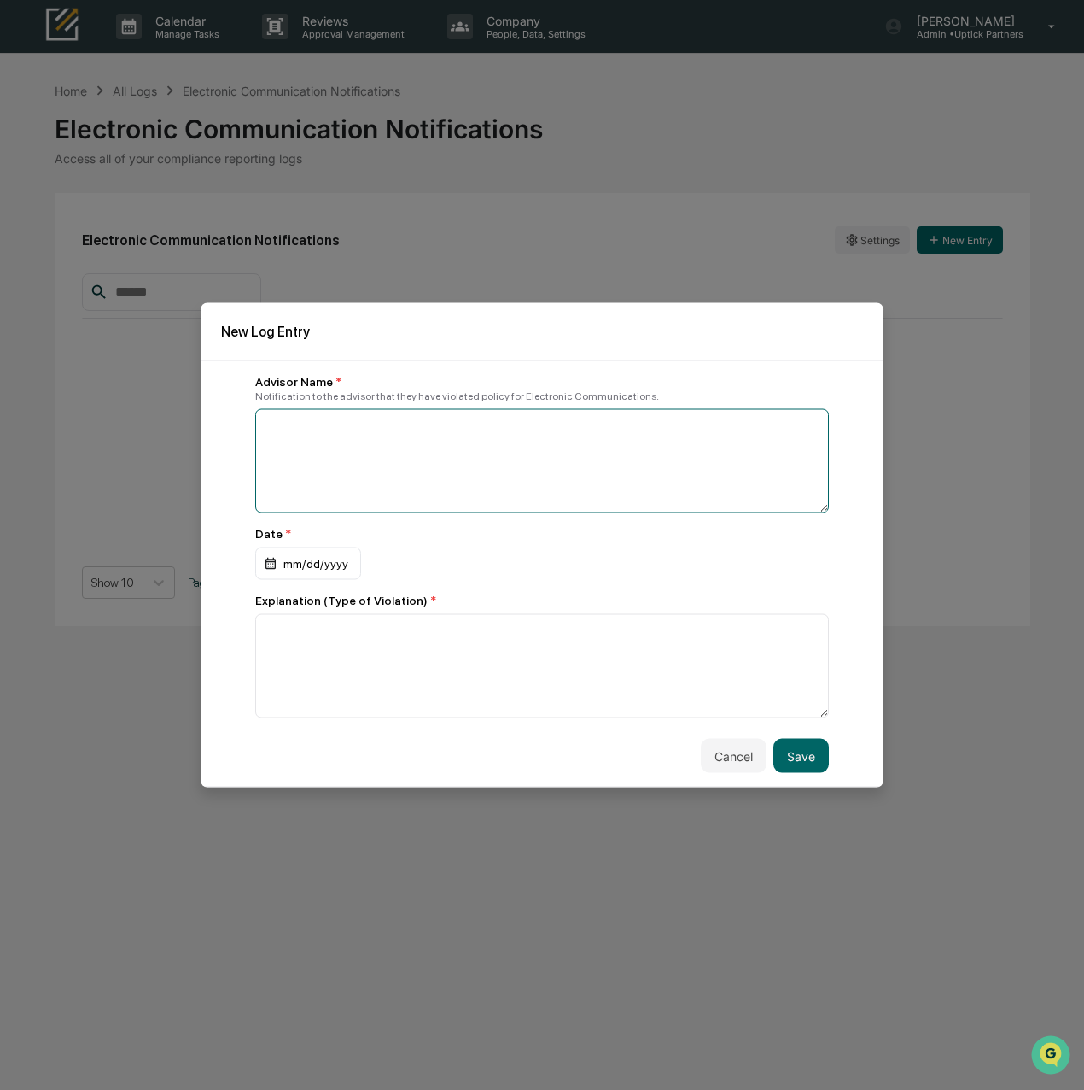
click at [382, 459] on textarea at bounding box center [542, 461] width 574 height 104
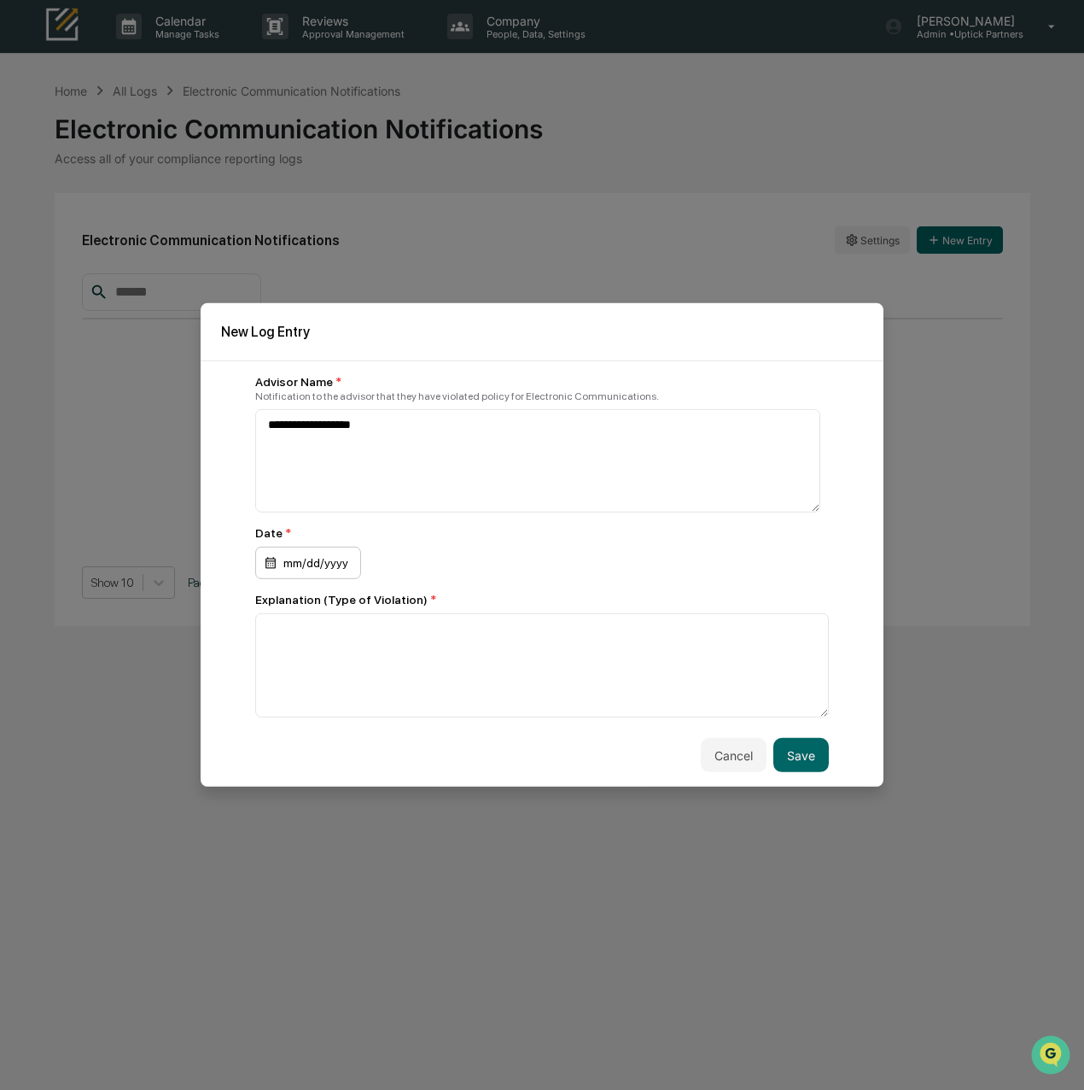
click at [313, 563] on div "mm/dd/yyyy" at bounding box center [308, 562] width 106 height 32
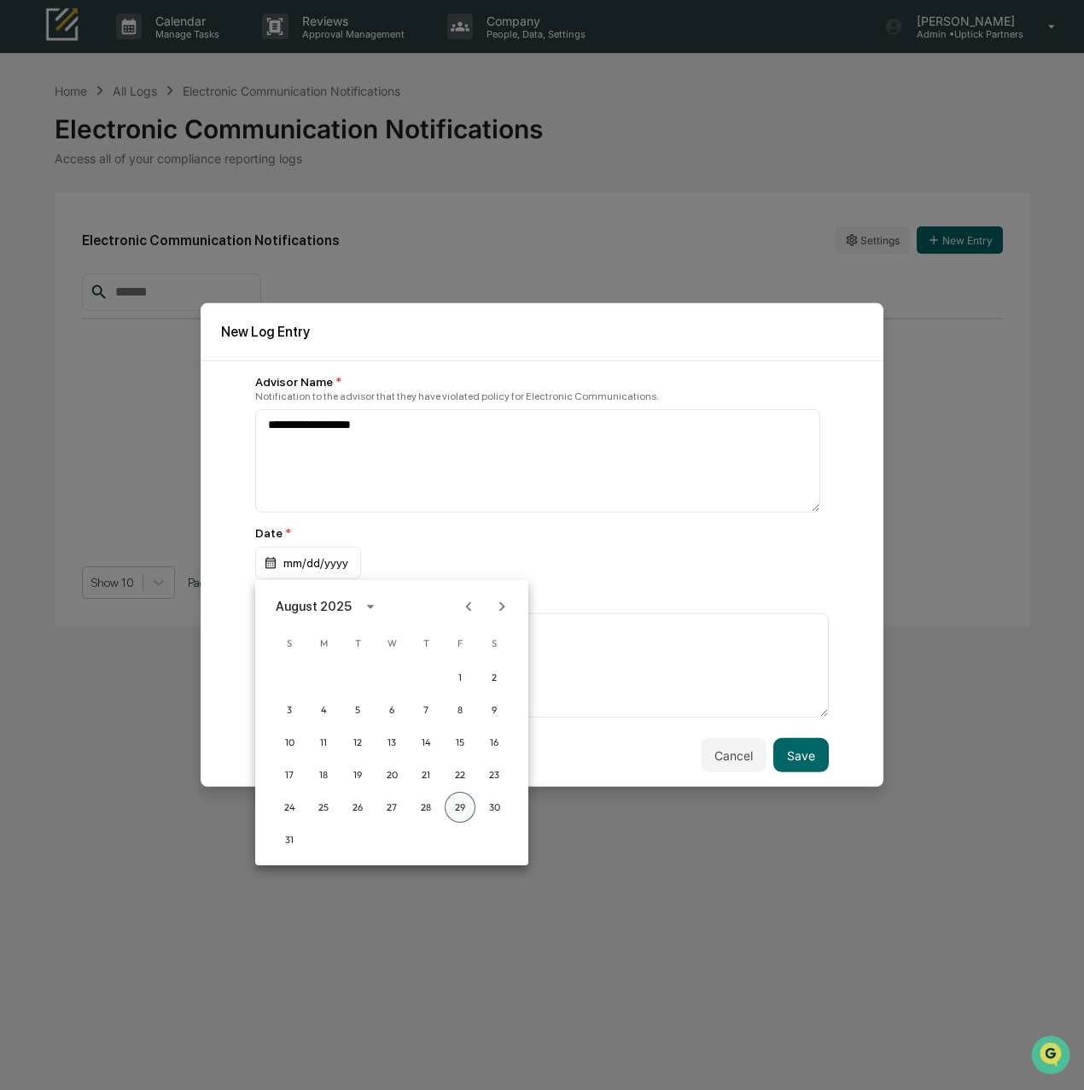
click at [466, 807] on button "29" at bounding box center [460, 807] width 31 height 31
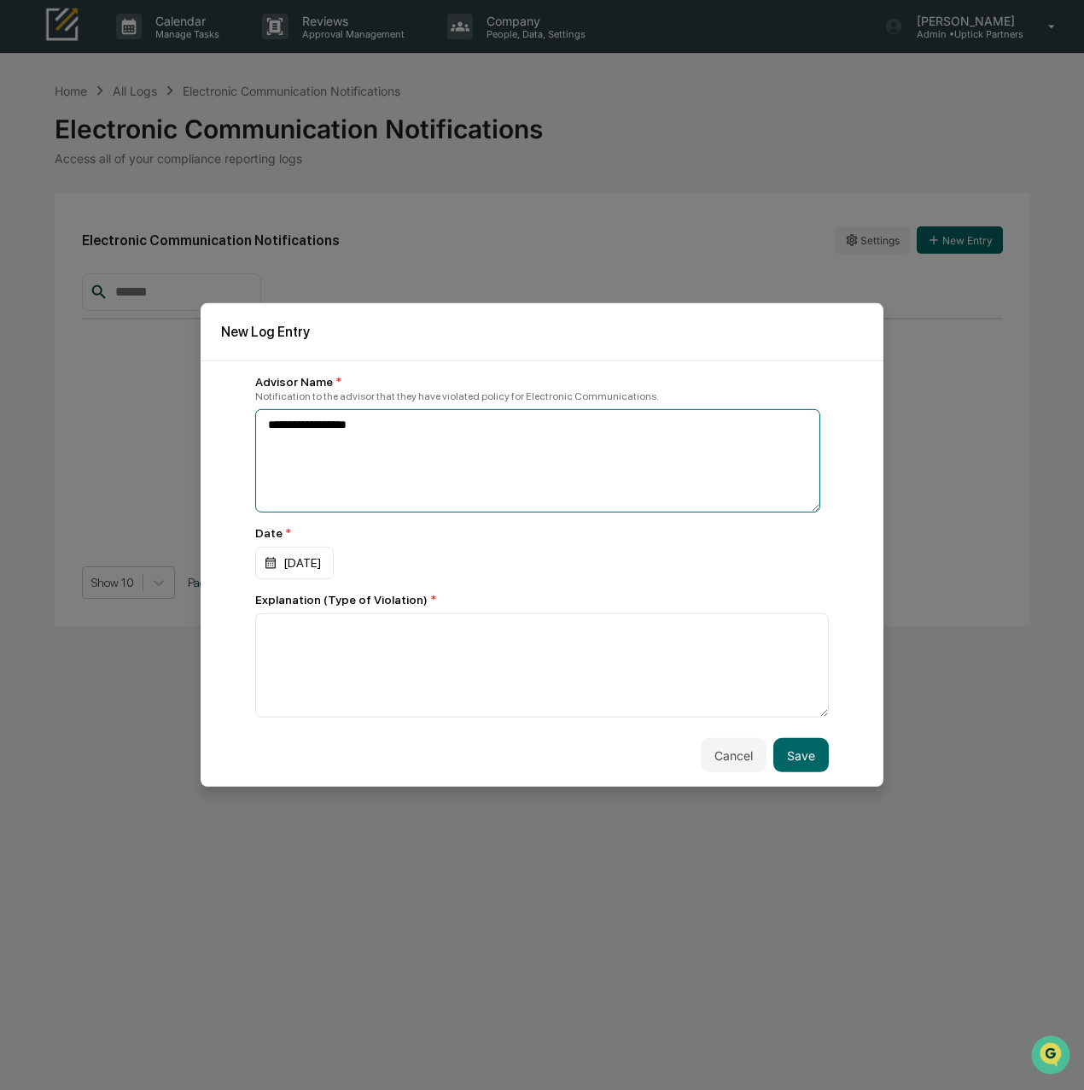
click at [406, 460] on textarea "**********" at bounding box center [537, 460] width 565 height 103
type textarea "**********"
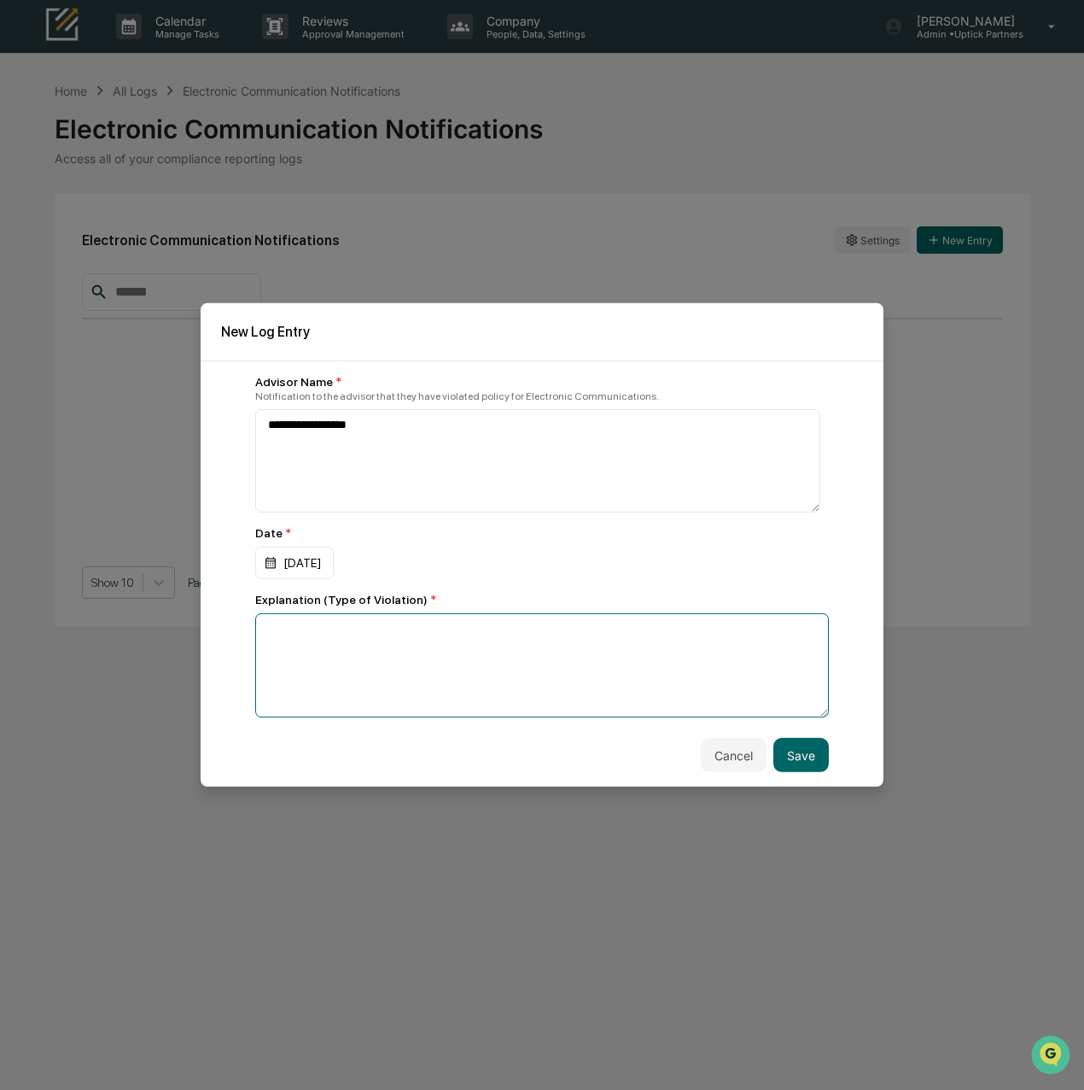
click at [389, 512] on textarea at bounding box center [537, 460] width 565 height 103
type textarea "*"
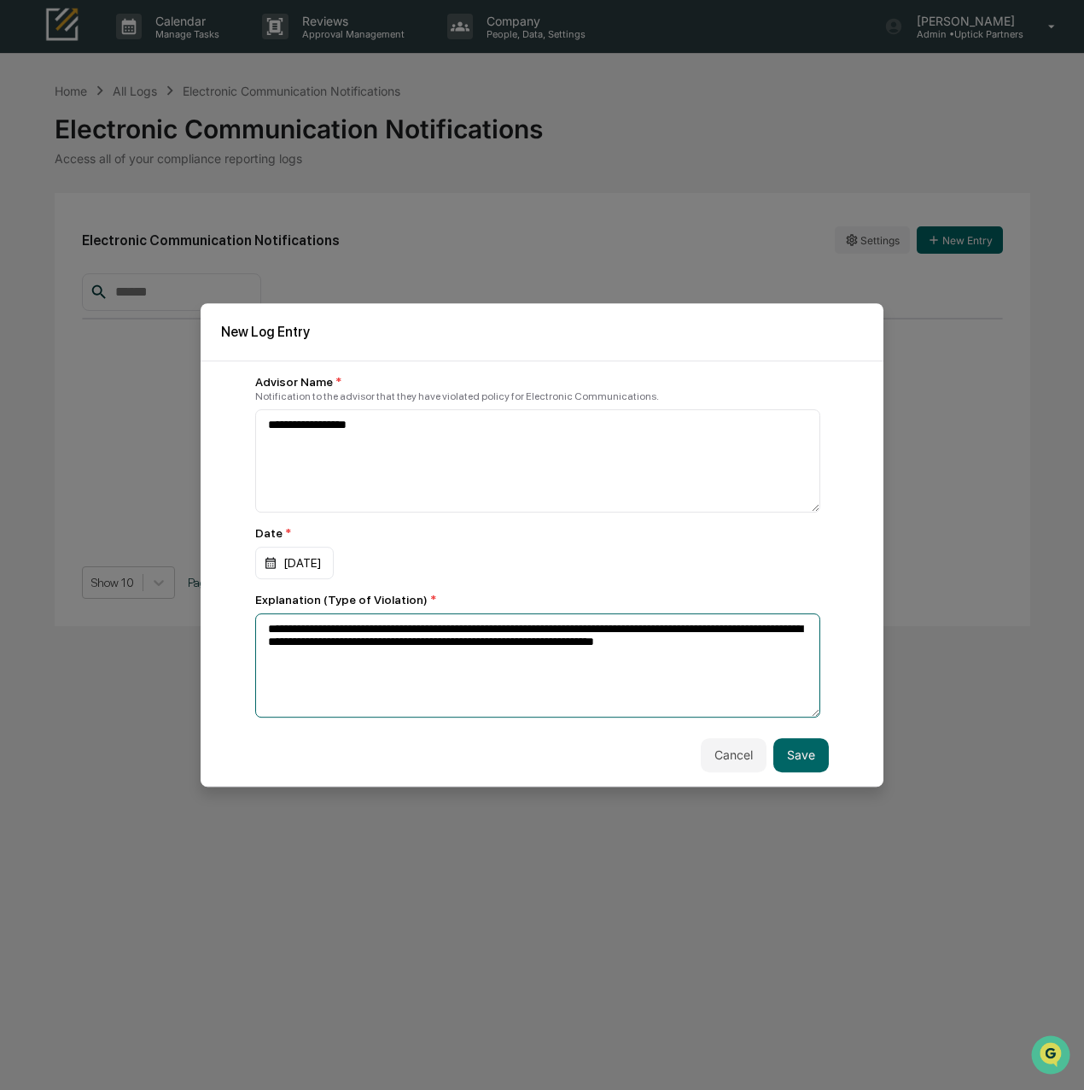
drag, startPoint x: 786, startPoint y: 649, endPoint x: 213, endPoint y: 607, distance: 575.3
click at [213, 607] on div "**********" at bounding box center [542, 573] width 683 height 426
type textarea "**********"
click at [318, 559] on div "08/29/2025" at bounding box center [294, 563] width 79 height 32
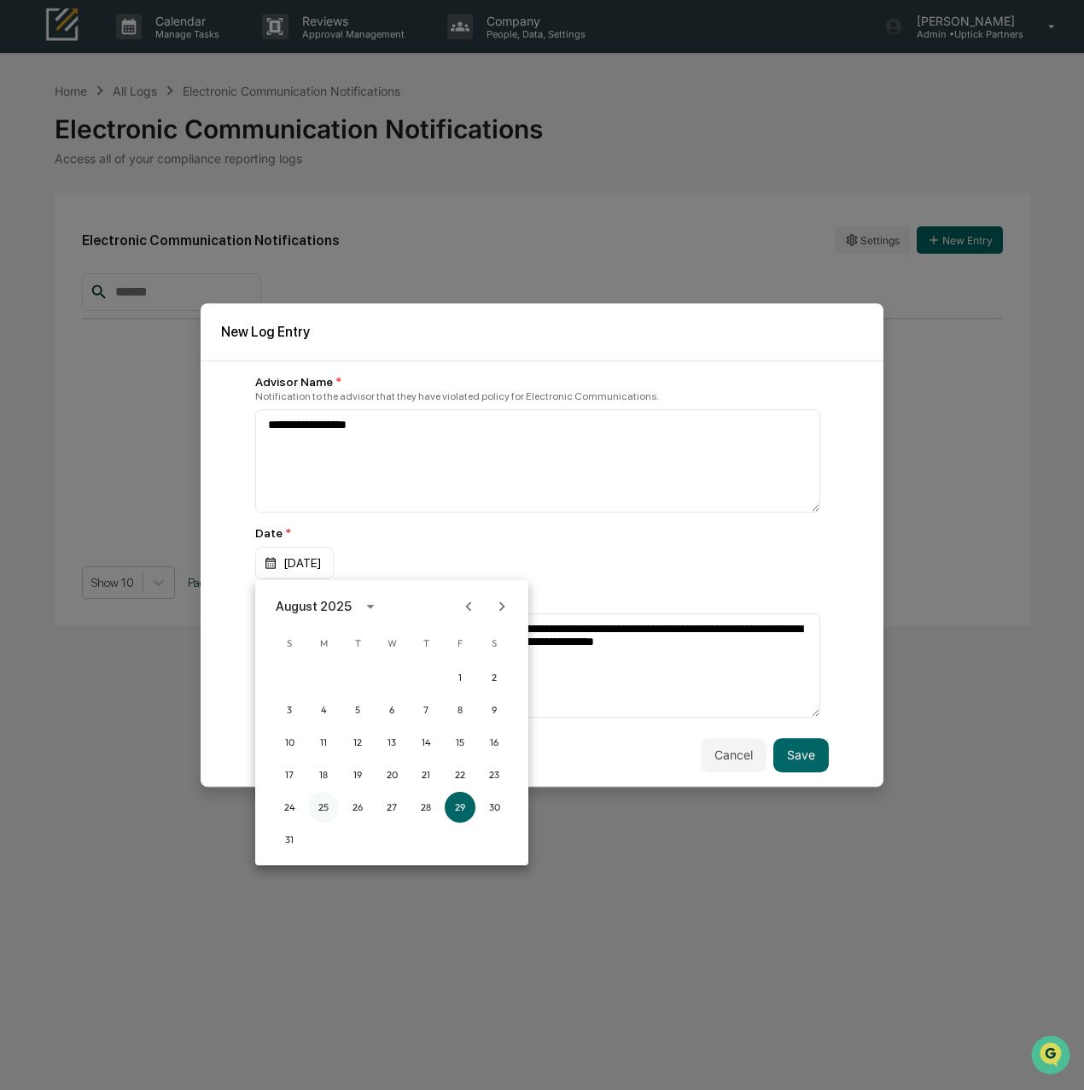
click at [326, 807] on button "25" at bounding box center [323, 807] width 31 height 31
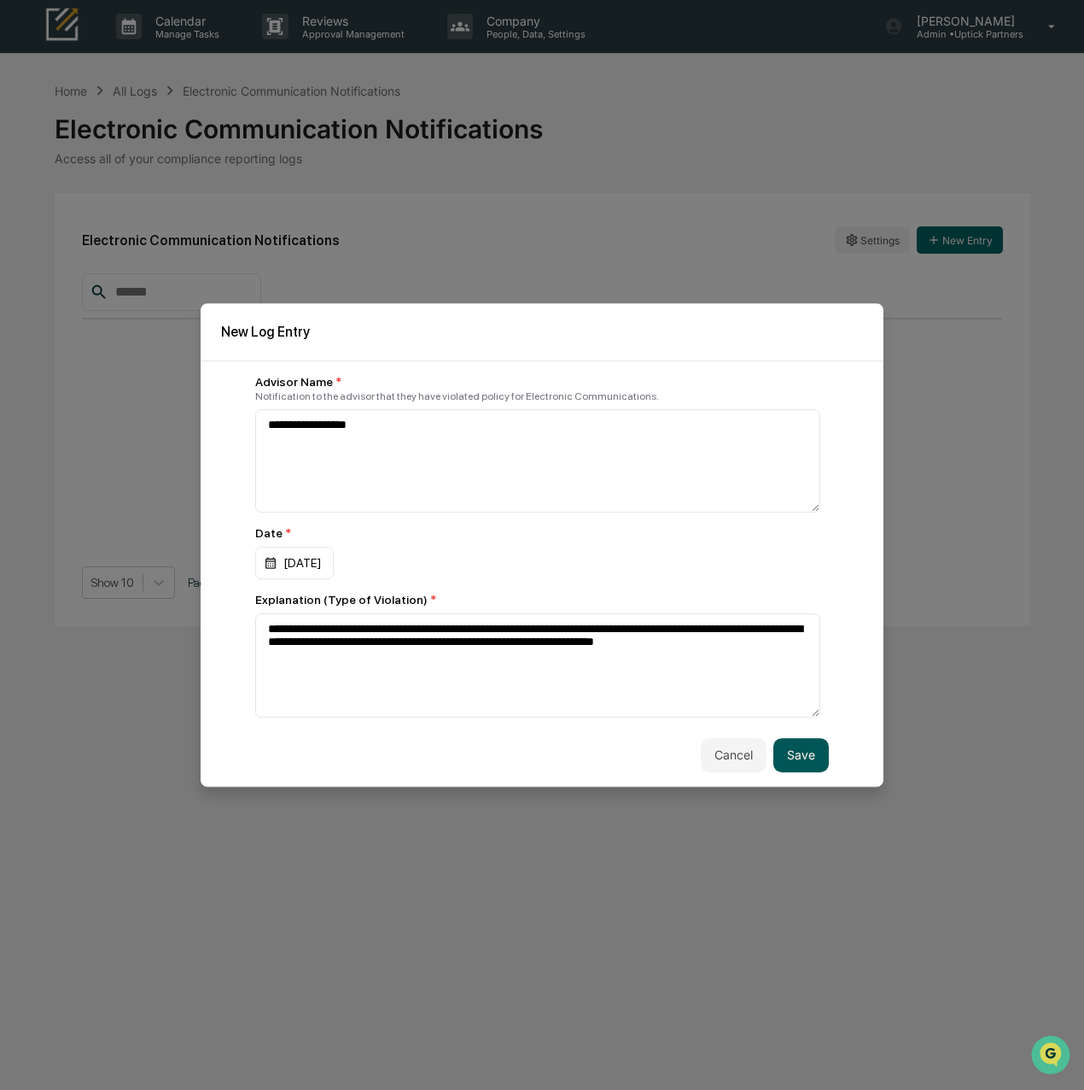
click at [804, 759] on button "Save" at bounding box center [802, 755] width 56 height 34
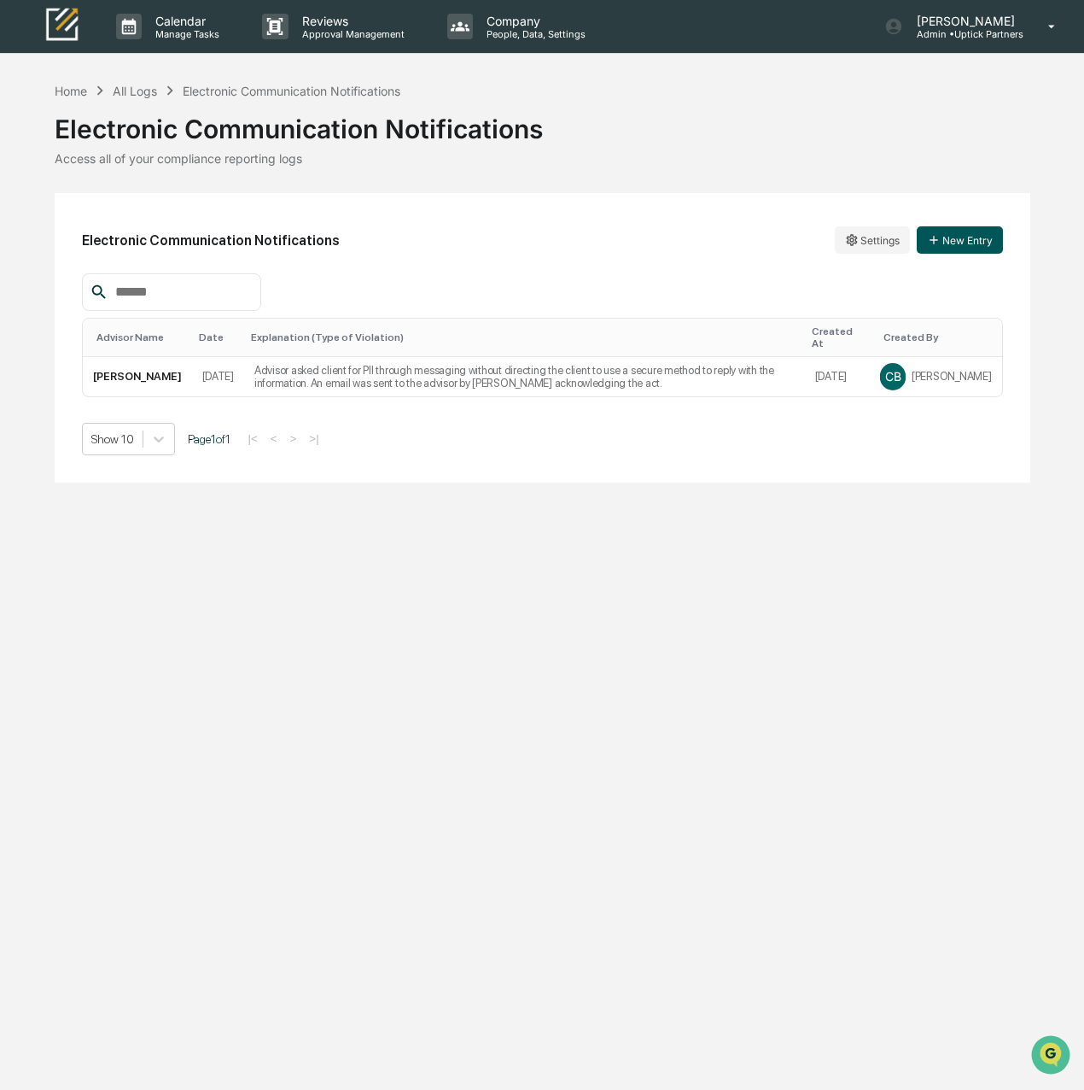
click at [975, 240] on button "New Entry" at bounding box center [960, 239] width 86 height 27
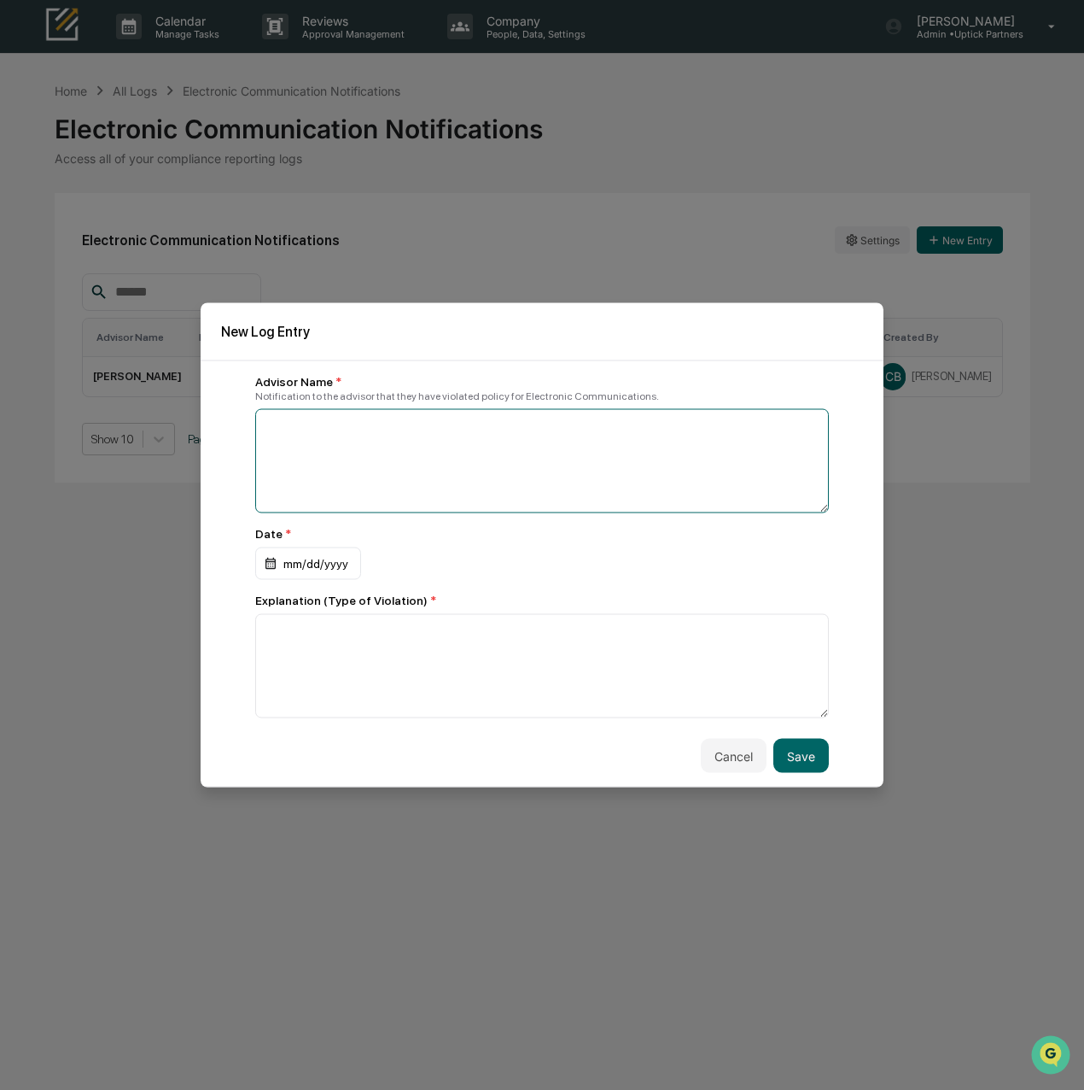
click at [446, 440] on textarea at bounding box center [542, 461] width 574 height 104
type textarea "**********"
click at [323, 559] on div "mm/dd/yyyy" at bounding box center [308, 562] width 106 height 32
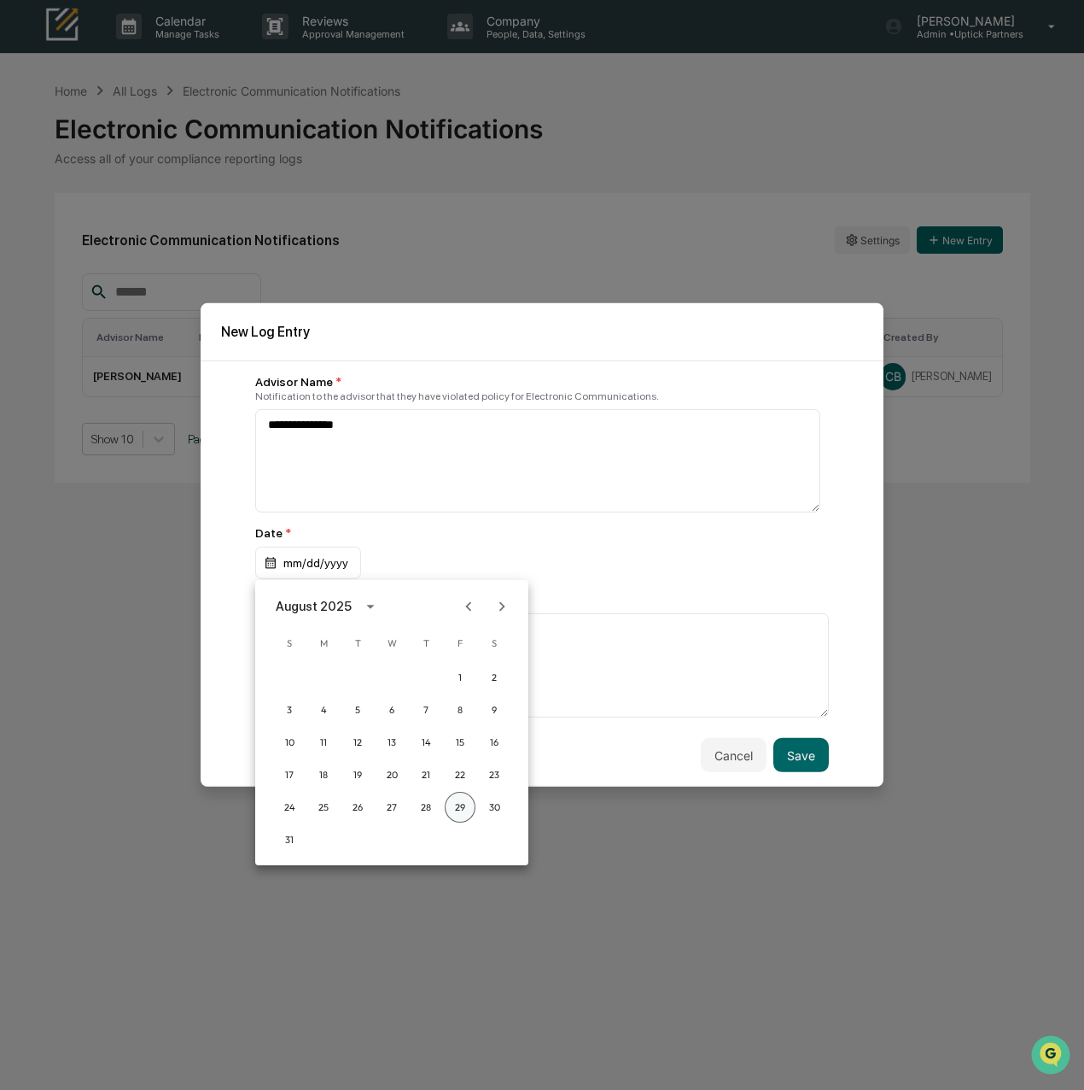
click at [462, 804] on button "29" at bounding box center [460, 807] width 31 height 31
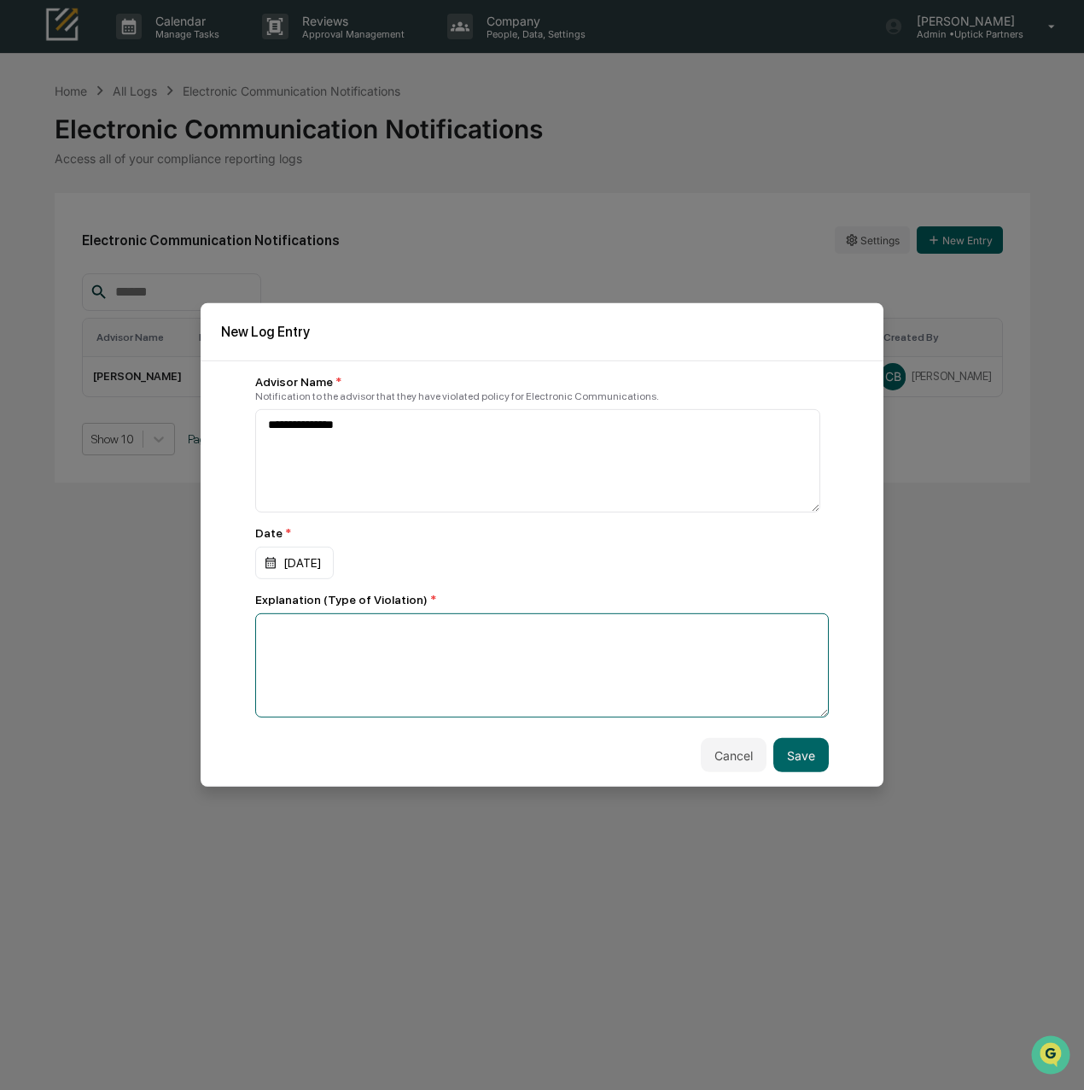
click at [388, 512] on textarea at bounding box center [537, 460] width 565 height 103
paste textarea "**********"
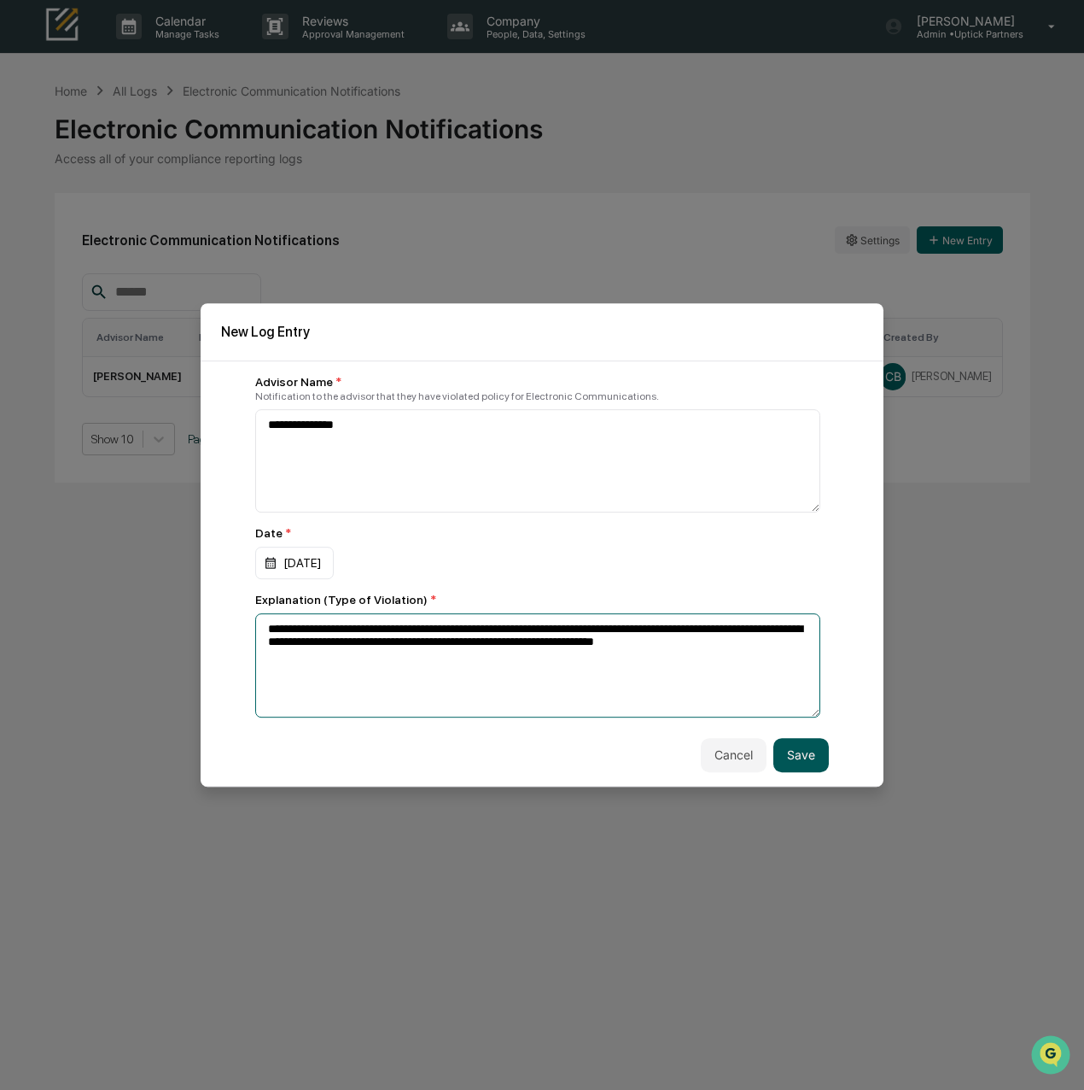
type textarea "**********"
click at [803, 764] on button "Save" at bounding box center [802, 755] width 56 height 34
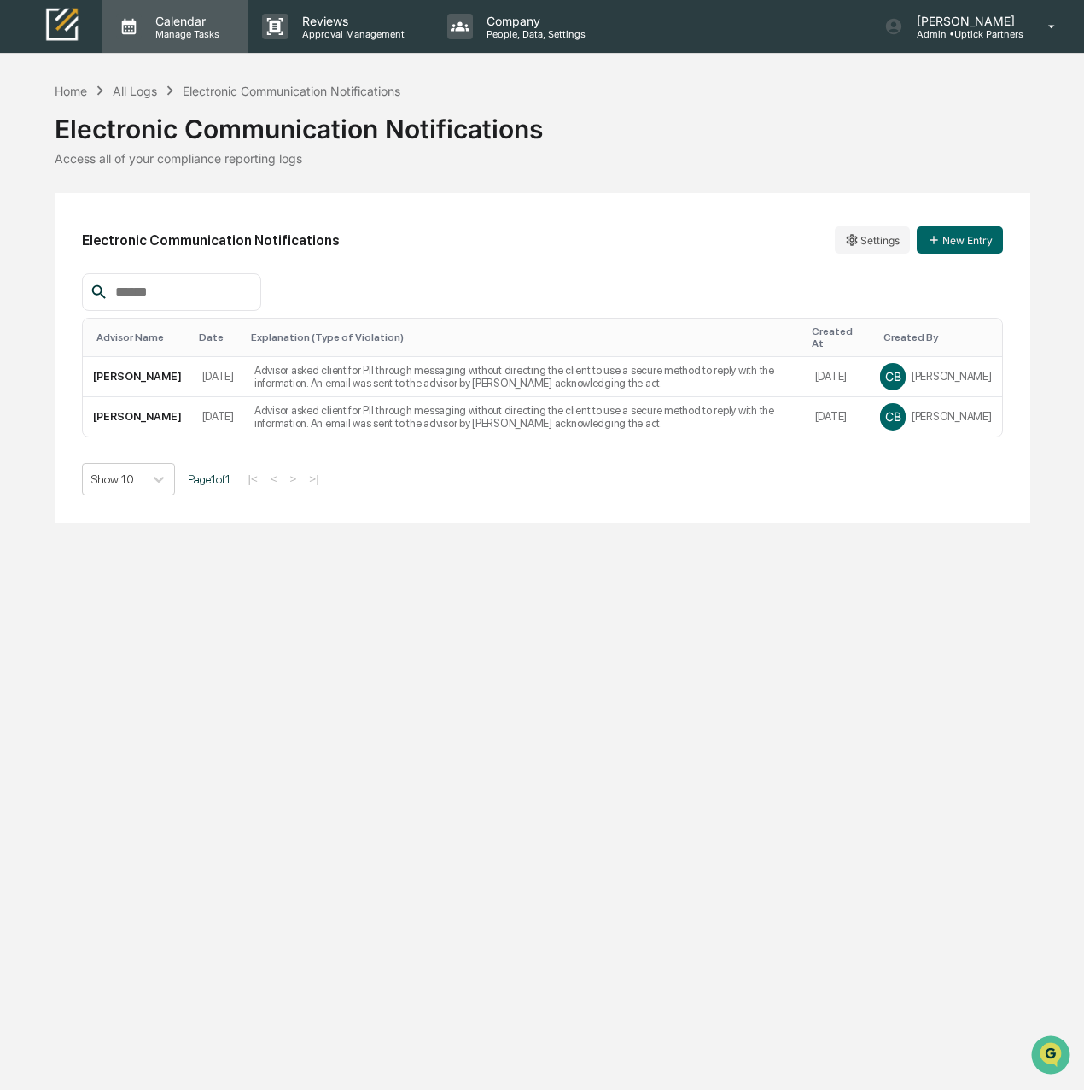
click at [167, 28] on p "Manage Tasks" at bounding box center [185, 34] width 86 height 12
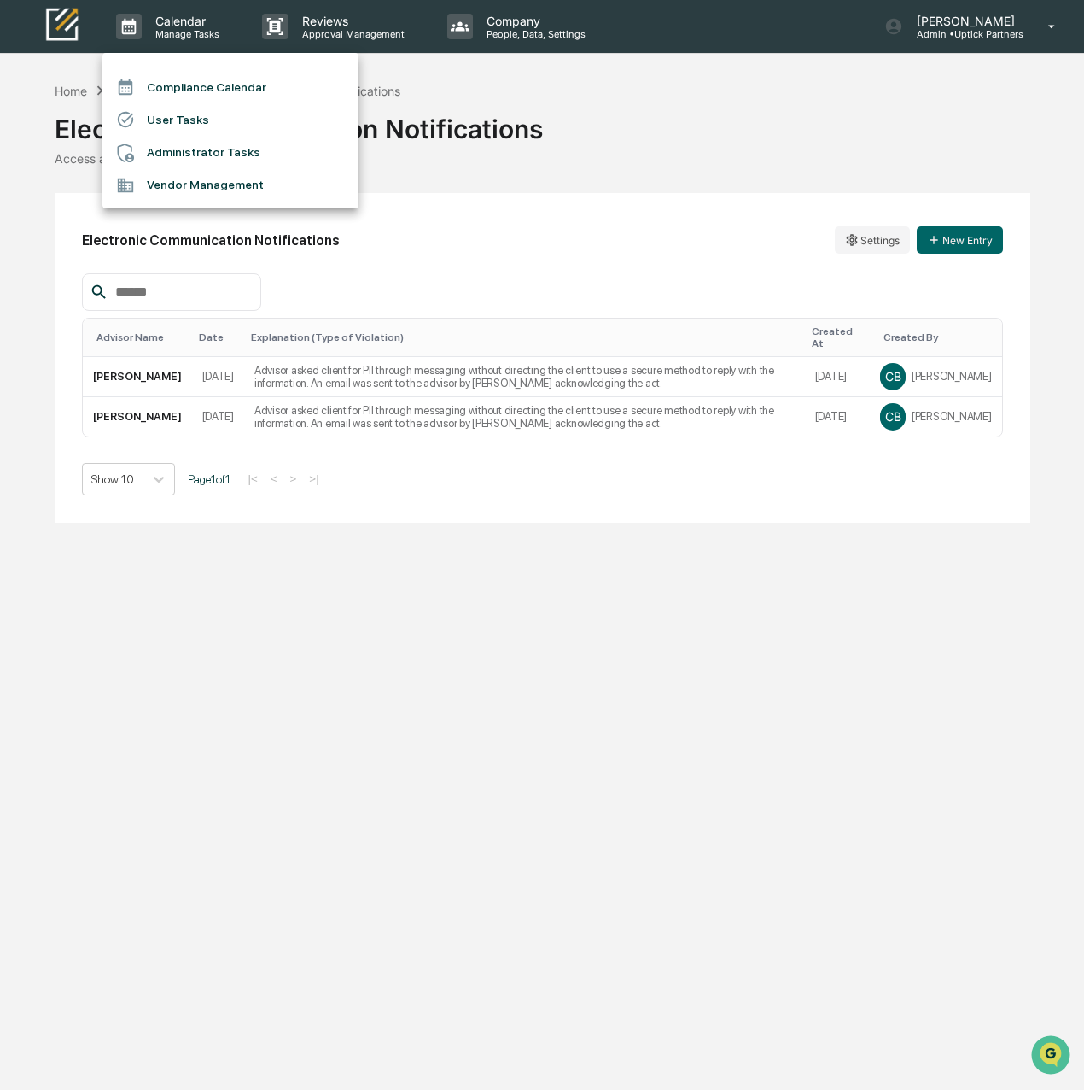
click at [668, 167] on div at bounding box center [542, 545] width 1084 height 1090
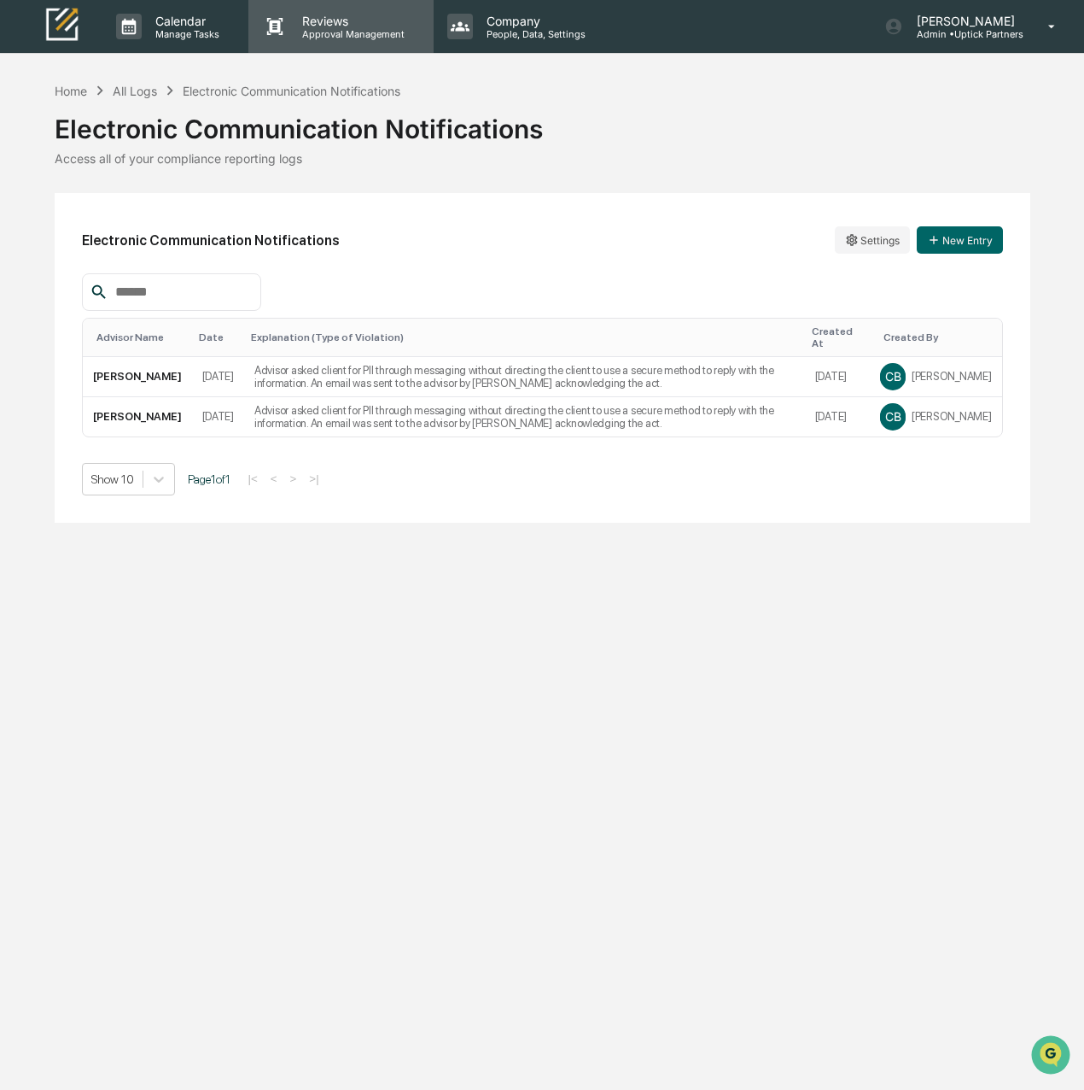
click at [362, 37] on p "Approval Management" at bounding box center [351, 34] width 125 height 12
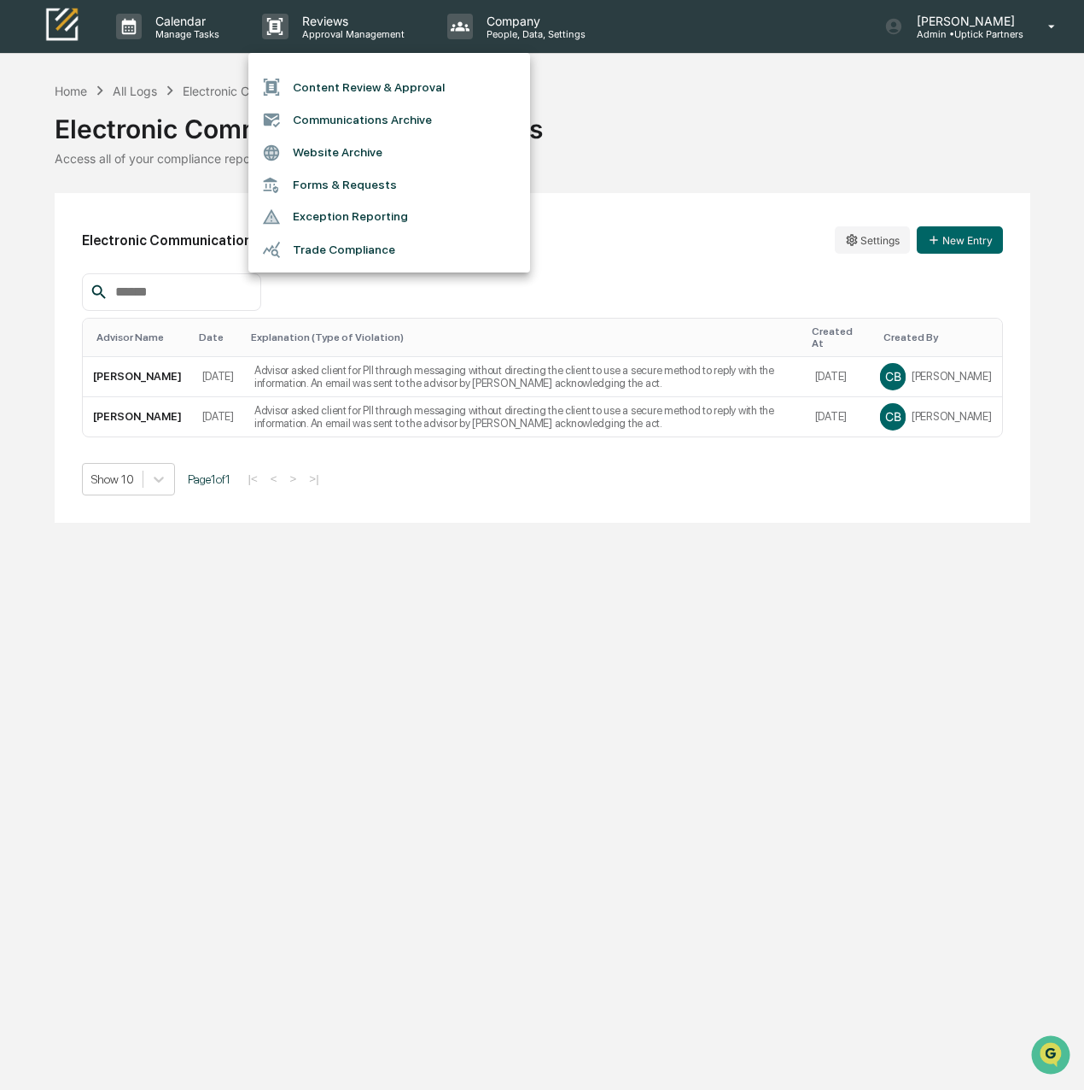
click at [715, 124] on div at bounding box center [542, 545] width 1084 height 1090
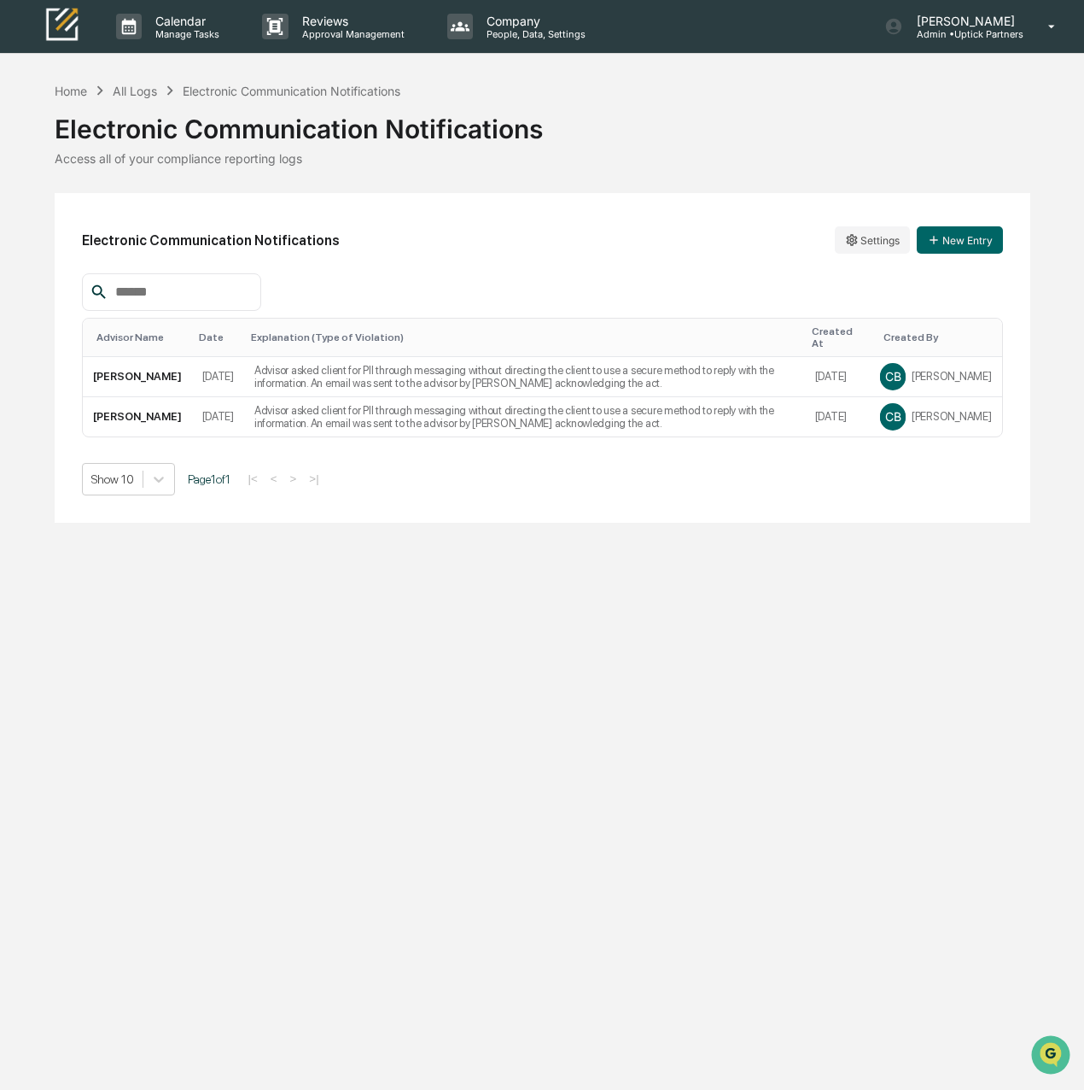
click at [622, 85] on div "Home All Logs Electronic Communication Notifications Electronic Communication N…" at bounding box center [543, 123] width 976 height 85
click at [511, 28] on p "People, Data, Settings" at bounding box center [533, 34] width 121 height 12
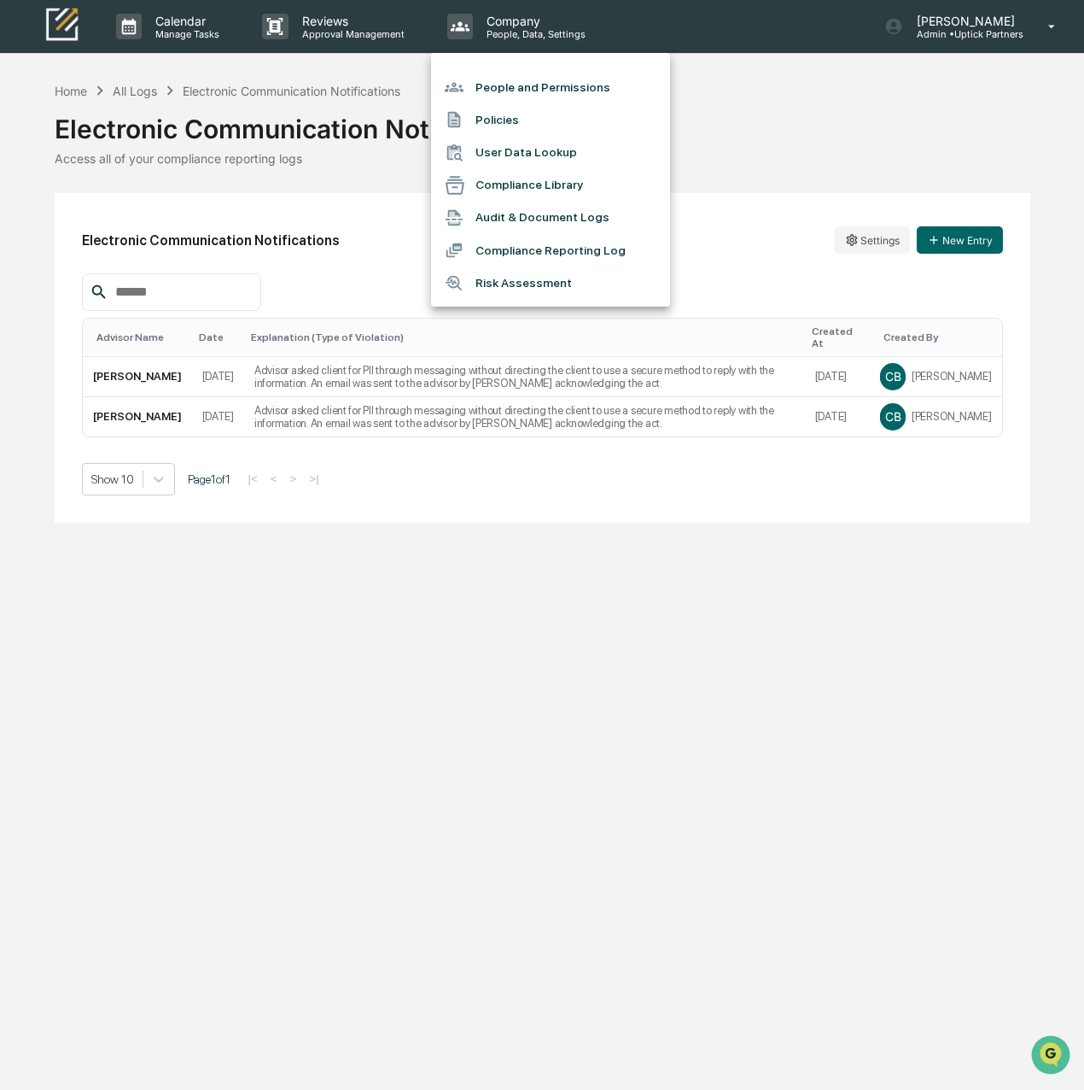
click at [771, 136] on div at bounding box center [542, 545] width 1084 height 1090
